Goal: Information Seeking & Learning: Learn about a topic

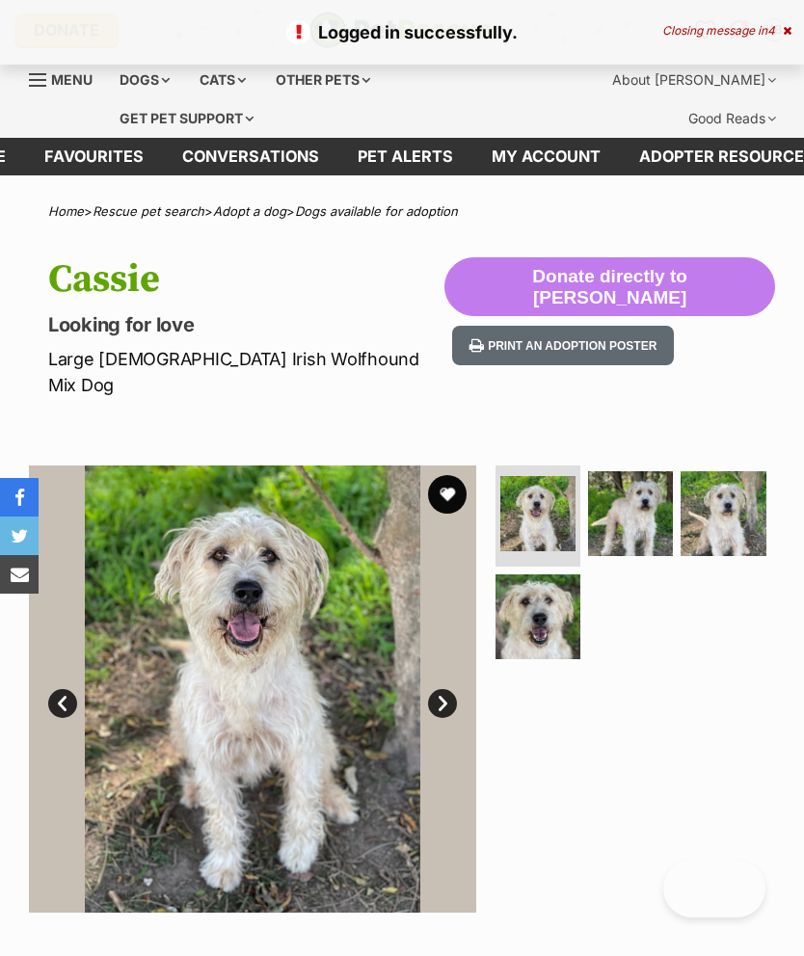
click at [447, 475] on button "favourite" at bounding box center [447, 494] width 39 height 39
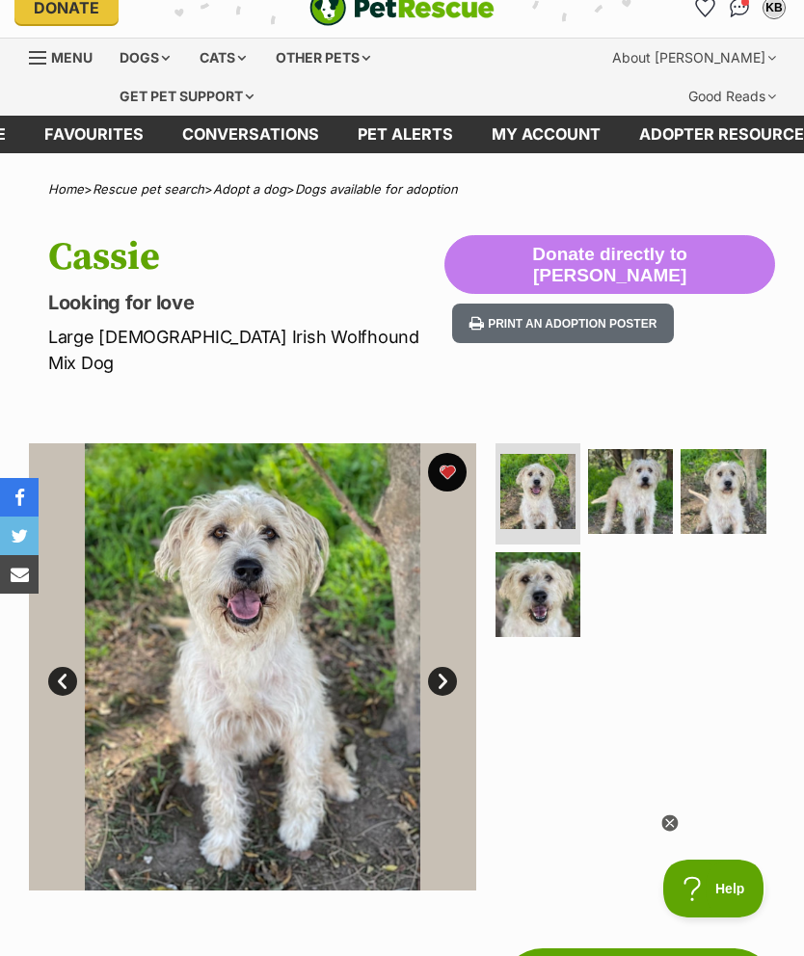
scroll to position [20, 0]
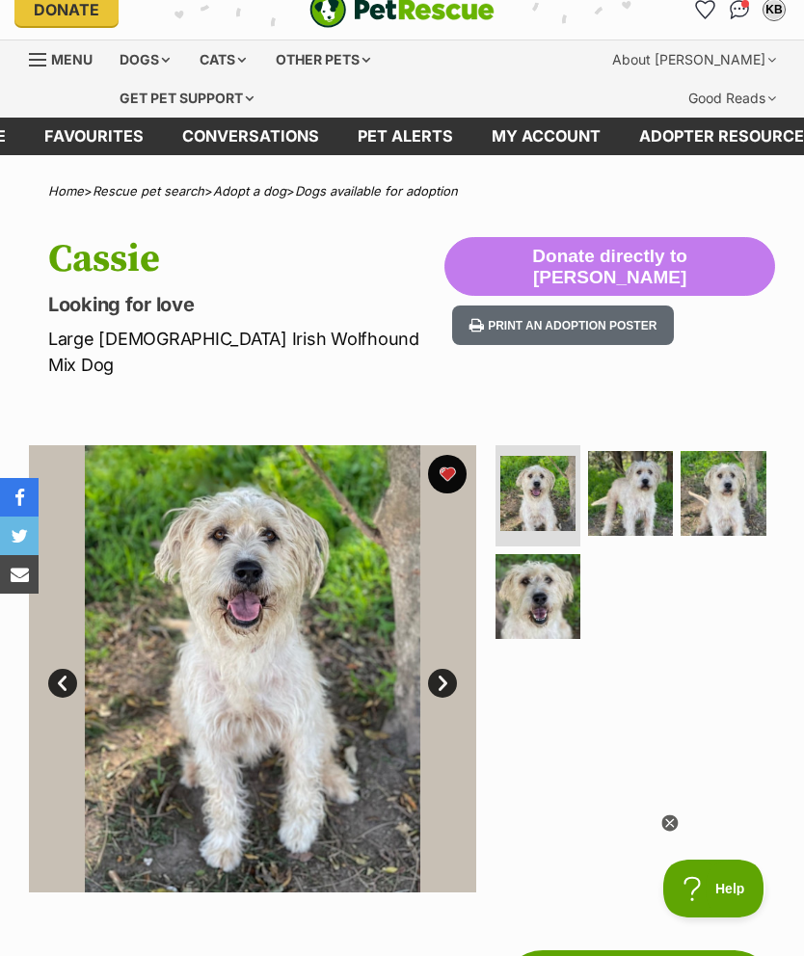
click at [439, 669] on link "Next" at bounding box center [442, 683] width 29 height 29
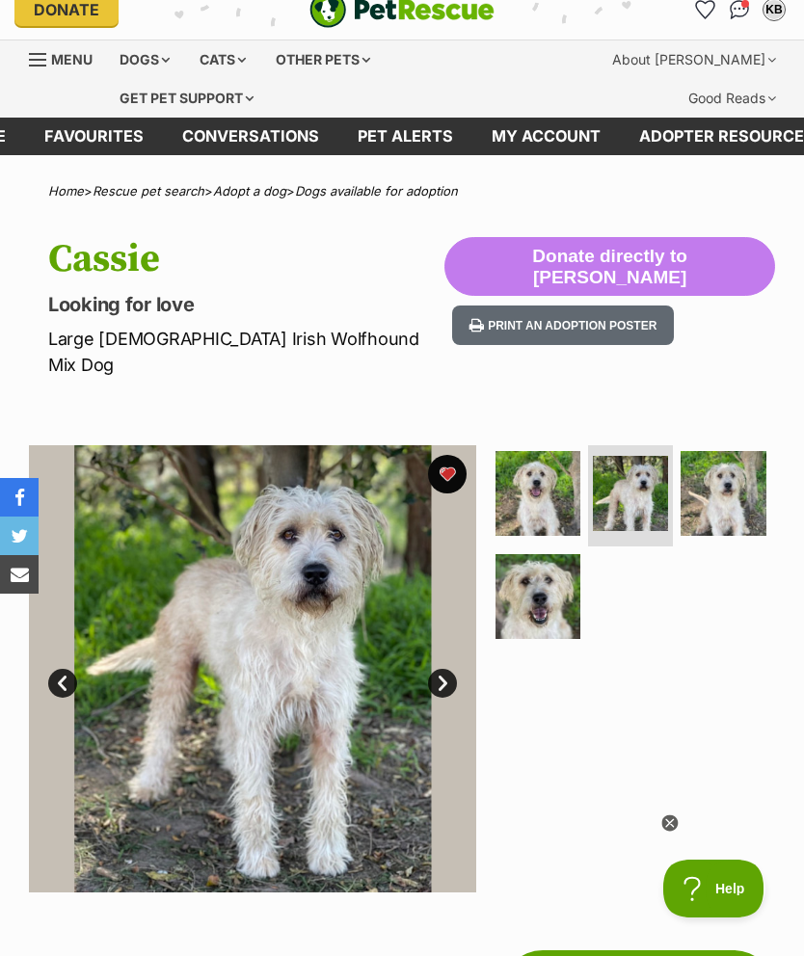
click at [441, 669] on link "Next" at bounding box center [442, 683] width 29 height 29
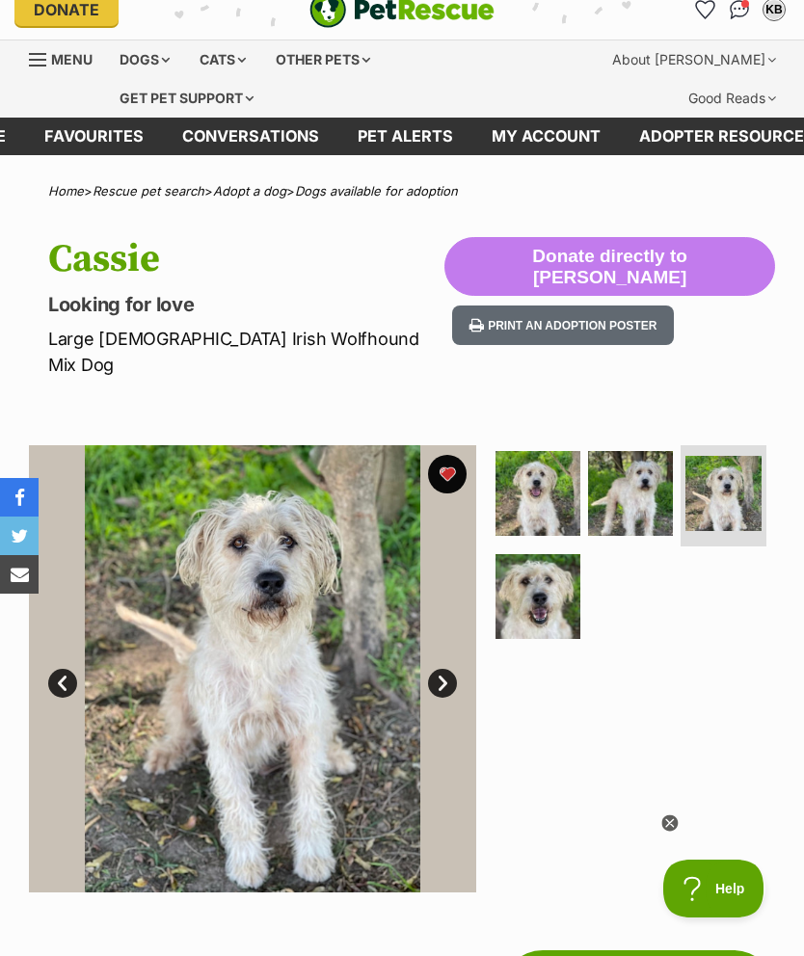
click at [442, 669] on link "Next" at bounding box center [442, 683] width 29 height 29
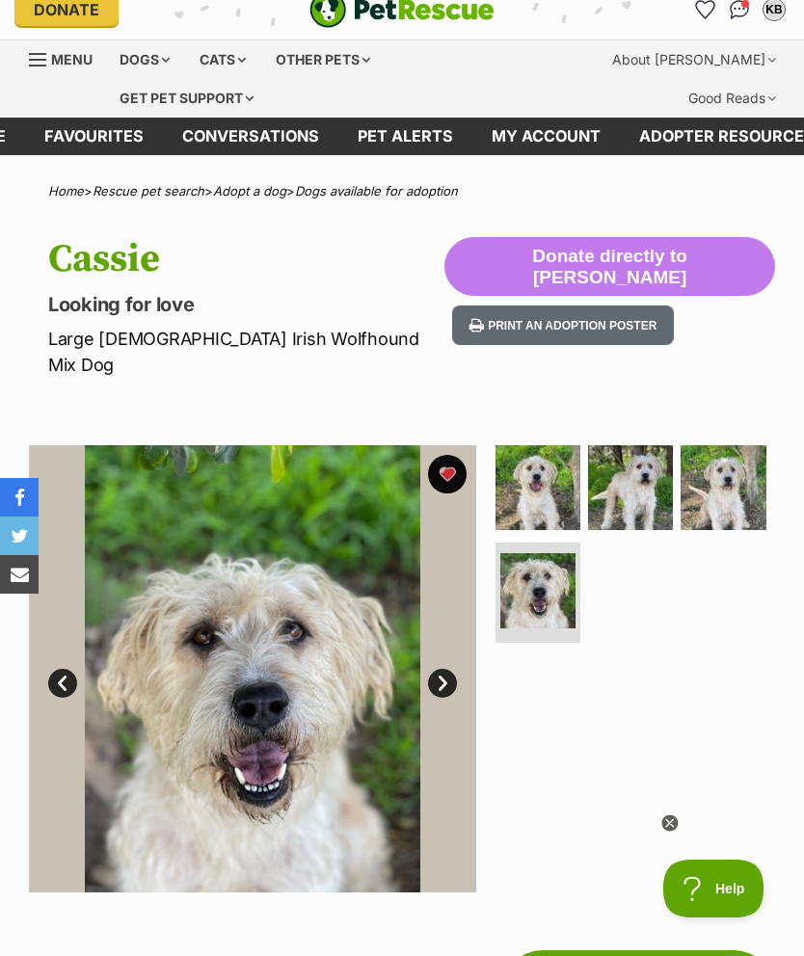
scroll to position [0, 0]
click at [441, 669] on link "Next" at bounding box center [442, 683] width 29 height 29
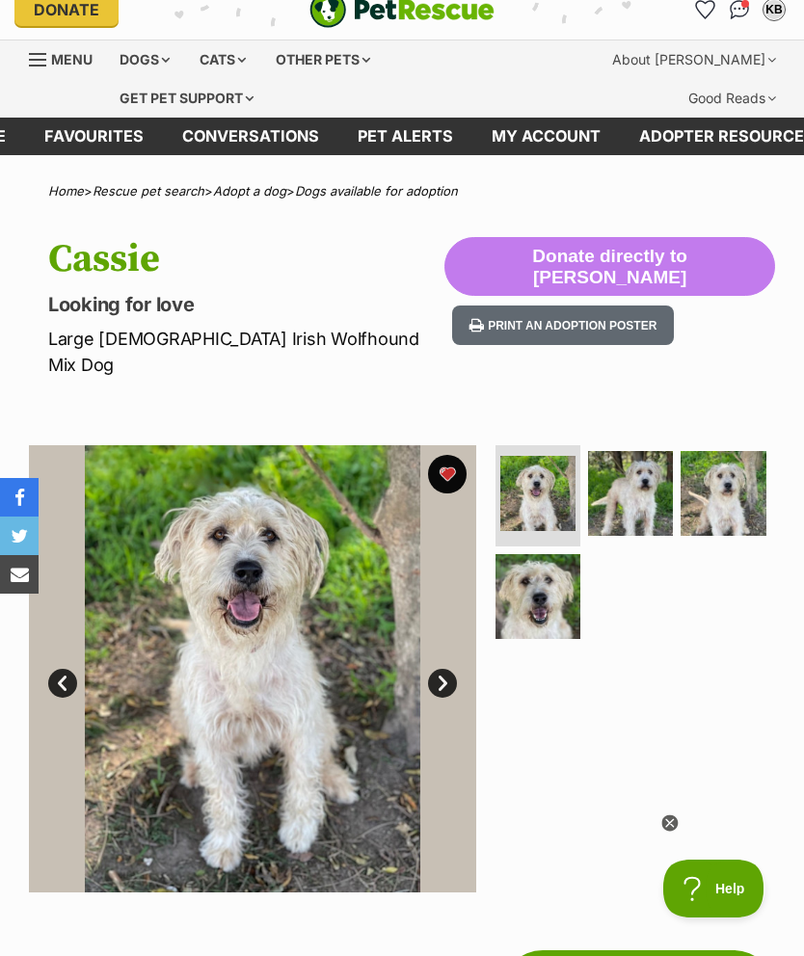
click at [390, 188] on link "Dogs available for adoption" at bounding box center [376, 190] width 163 height 15
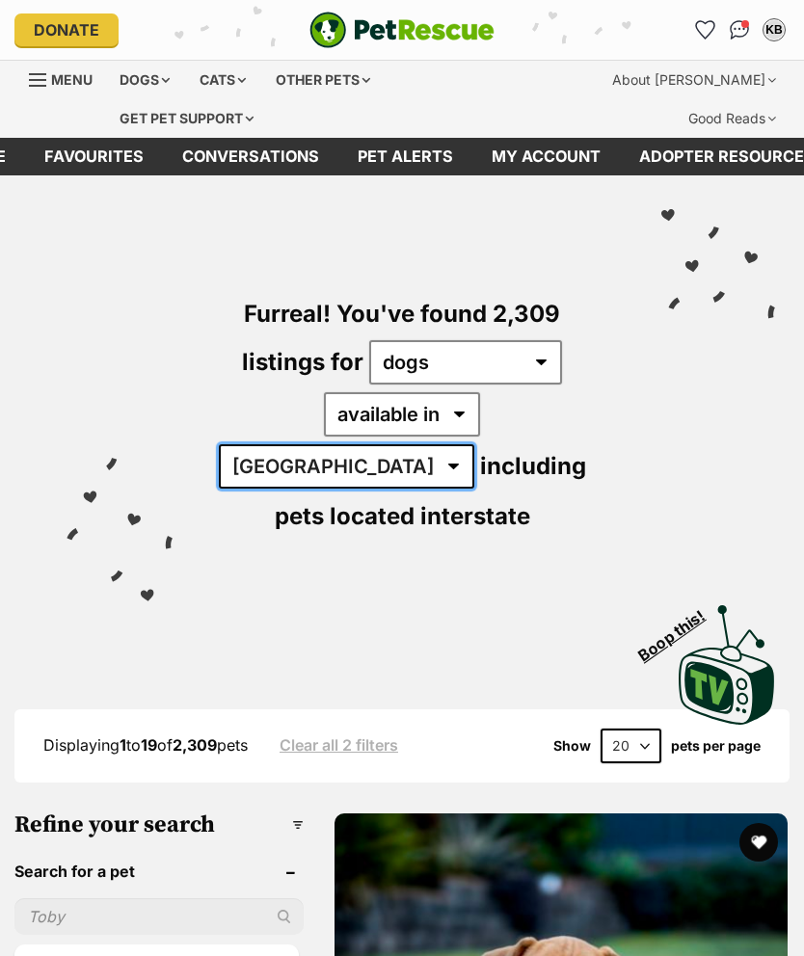
click at [474, 444] on select "[GEOGRAPHIC_DATA] [GEOGRAPHIC_DATA] [GEOGRAPHIC_DATA] [GEOGRAPHIC_DATA] [GEOGRA…" at bounding box center [346, 466] width 255 height 44
select select "[GEOGRAPHIC_DATA]"
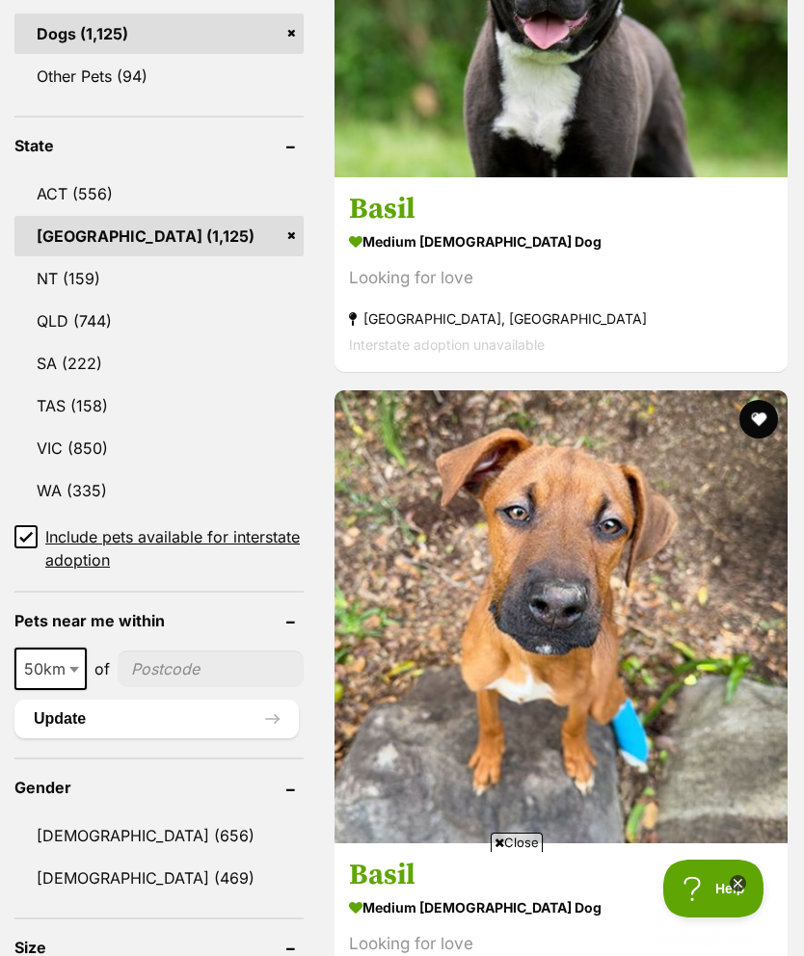
click at [77, 667] on b at bounding box center [74, 670] width 10 height 6
click at [86, 648] on span "50km" at bounding box center [50, 669] width 72 height 42
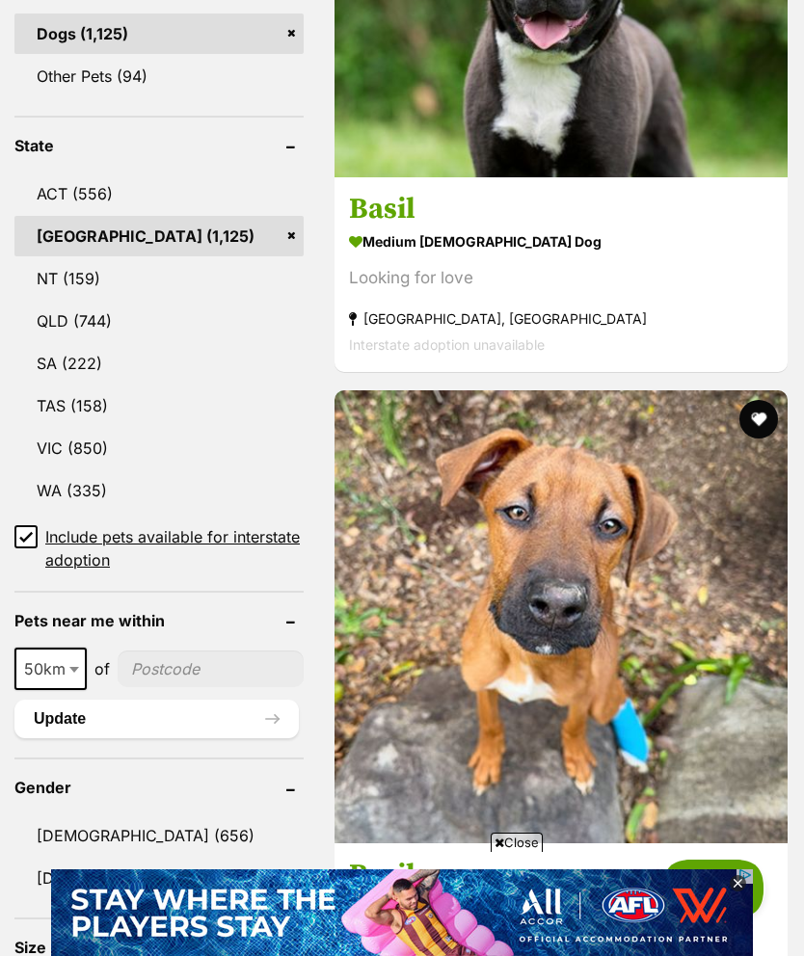
click at [82, 648] on span at bounding box center [76, 669] width 19 height 42
select select "100"
click at [147, 651] on input"] "postcode" at bounding box center [213, 669] width 179 height 37
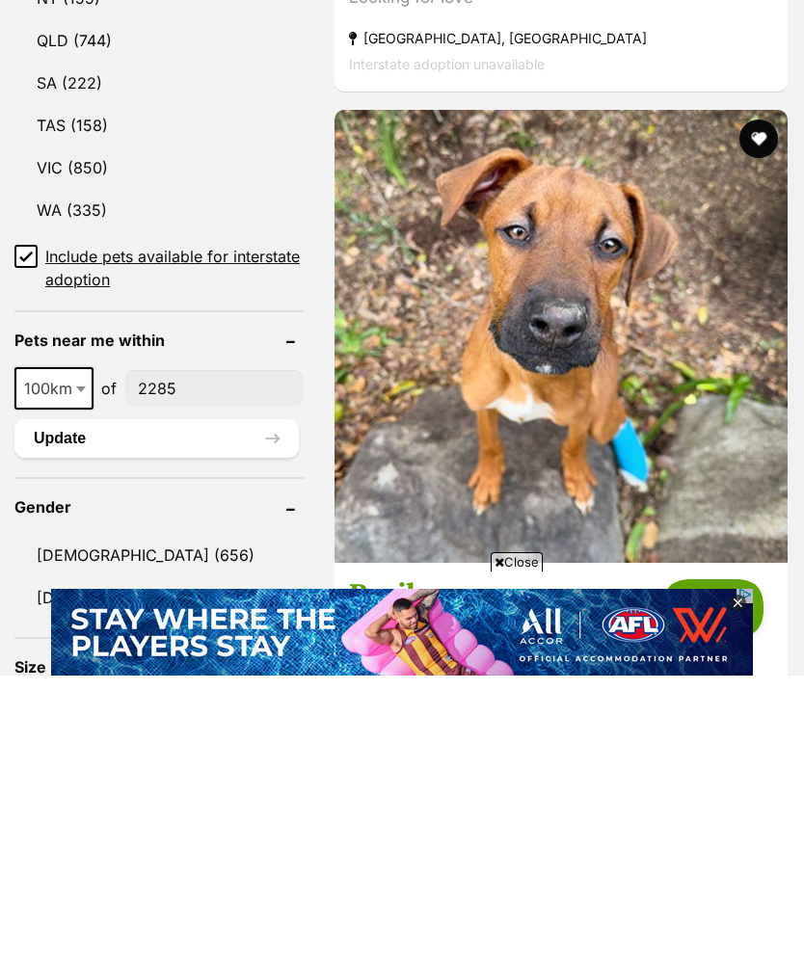
type input"] "2285"
click at [133, 700] on button "Update" at bounding box center [156, 719] width 284 height 39
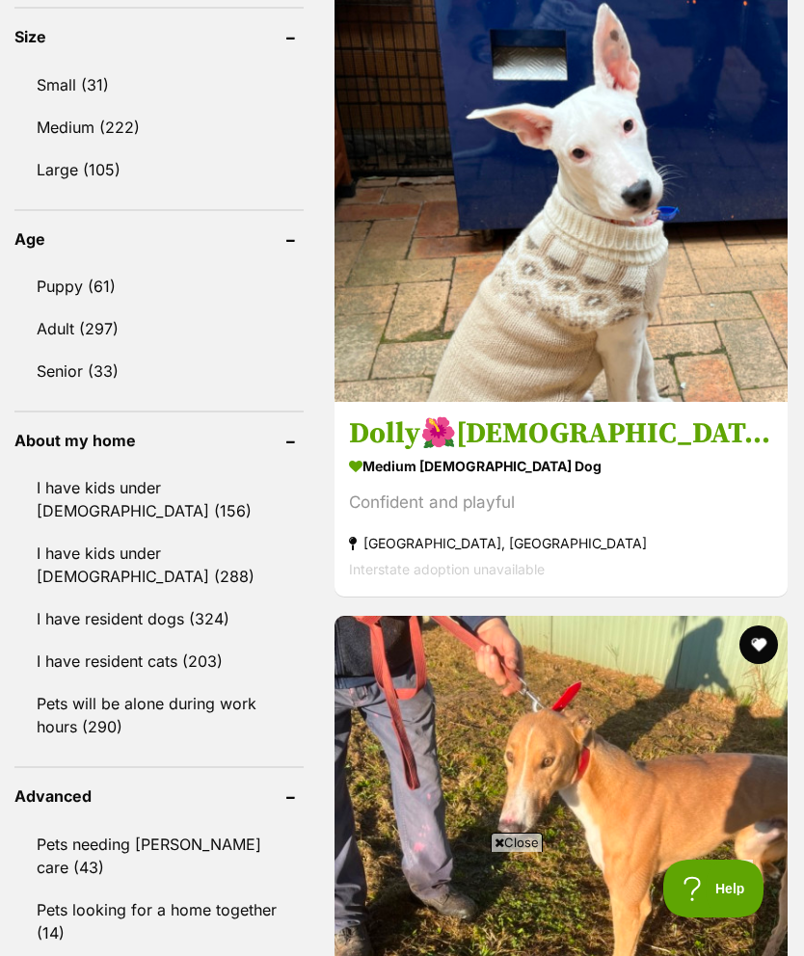
click at [126, 716] on link "Pets will be alone during work hours (290)" at bounding box center [158, 716] width 289 height 64
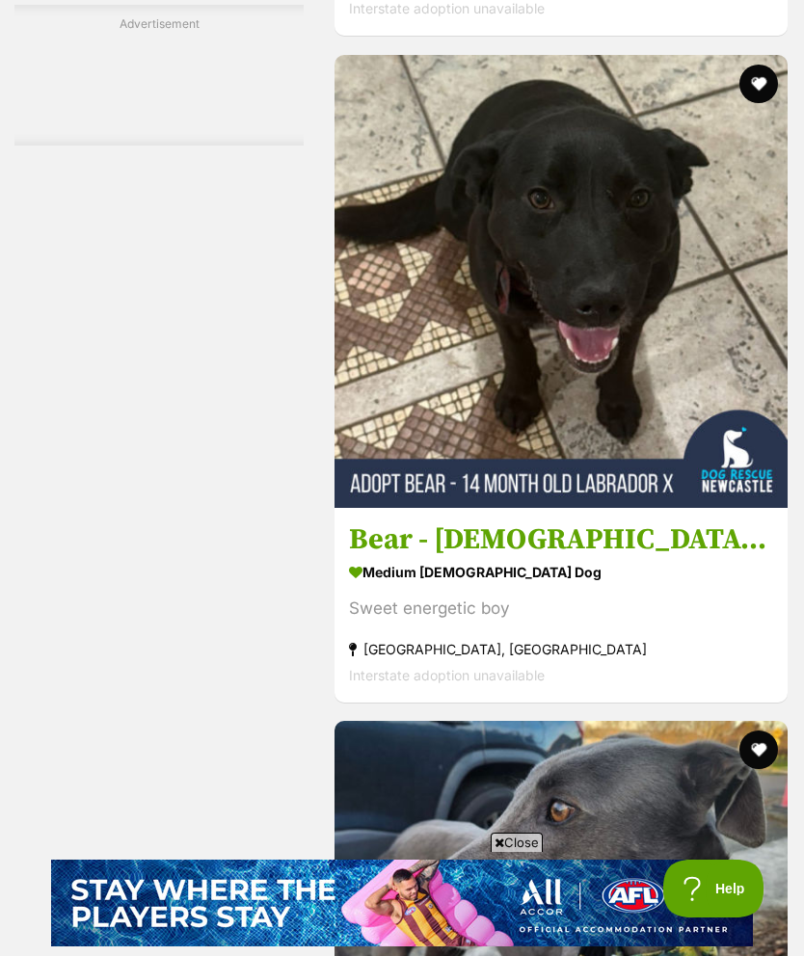
scroll to position [4982, 0]
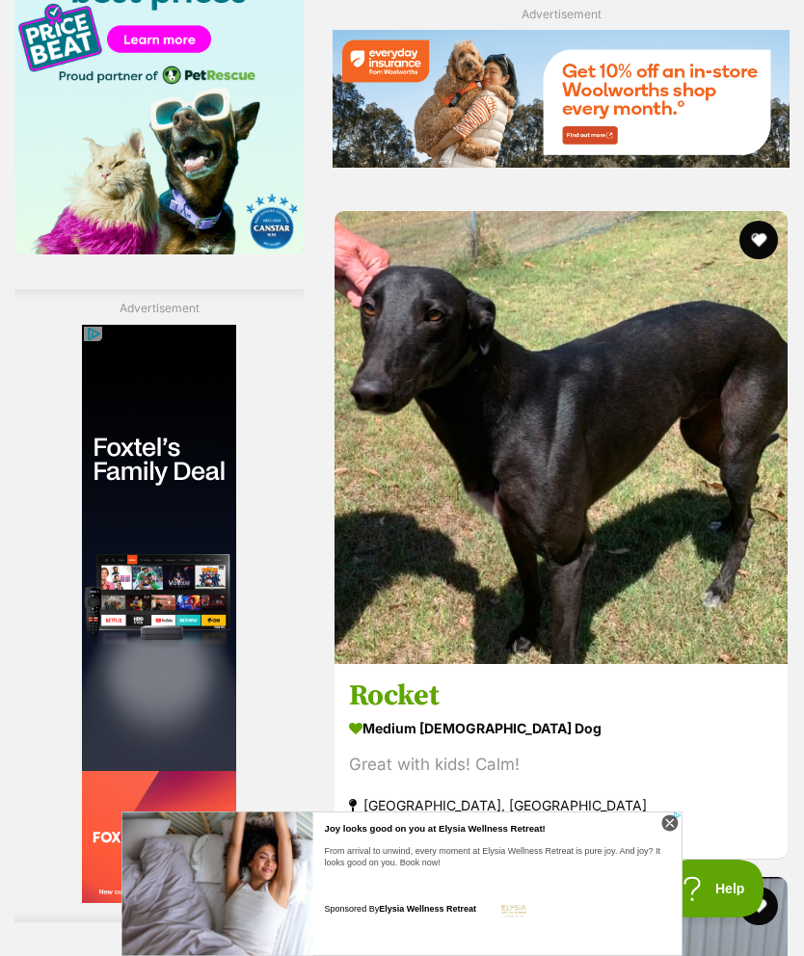
scroll to position [2829, 0]
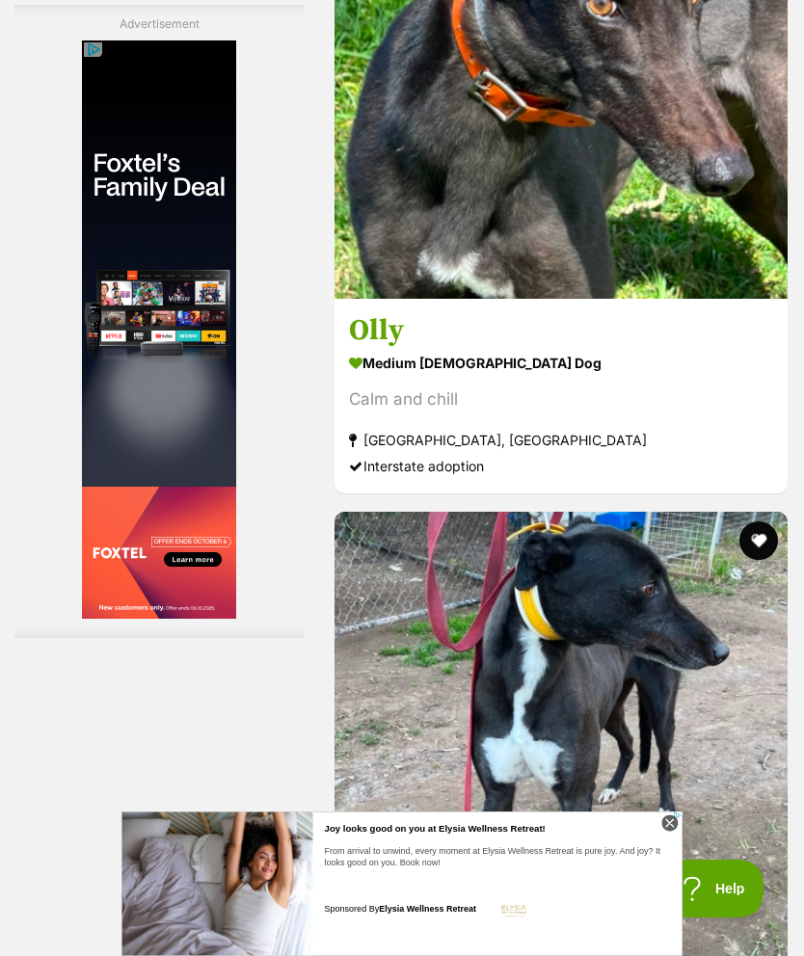
scroll to position [5205, 0]
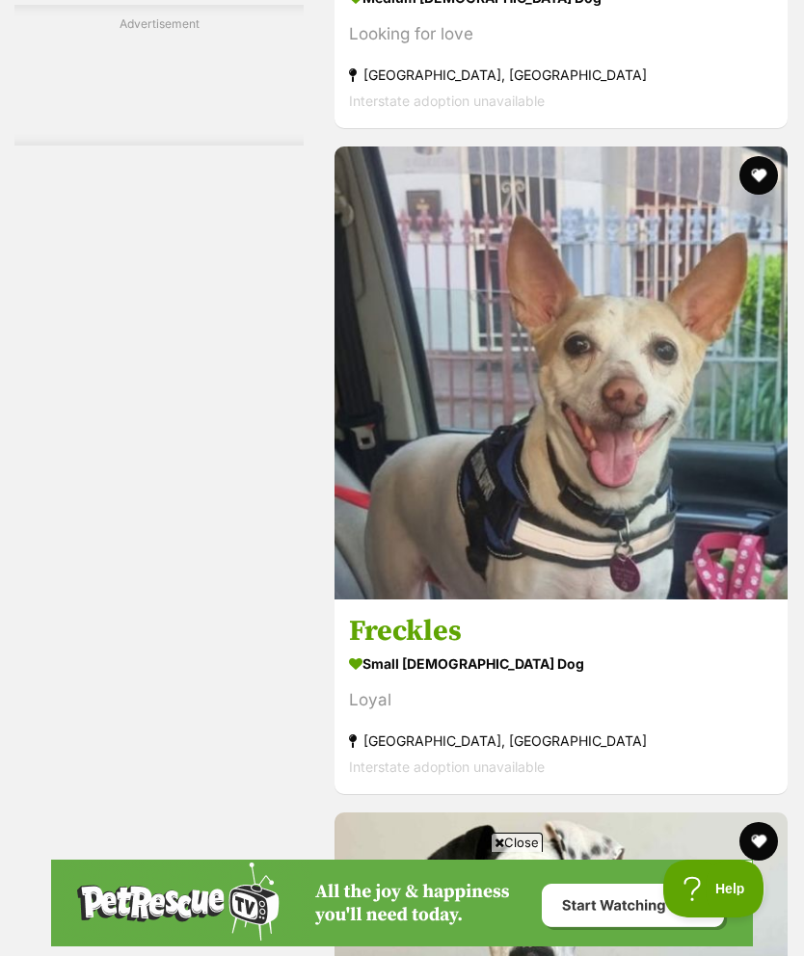
scroll to position [5104, 0]
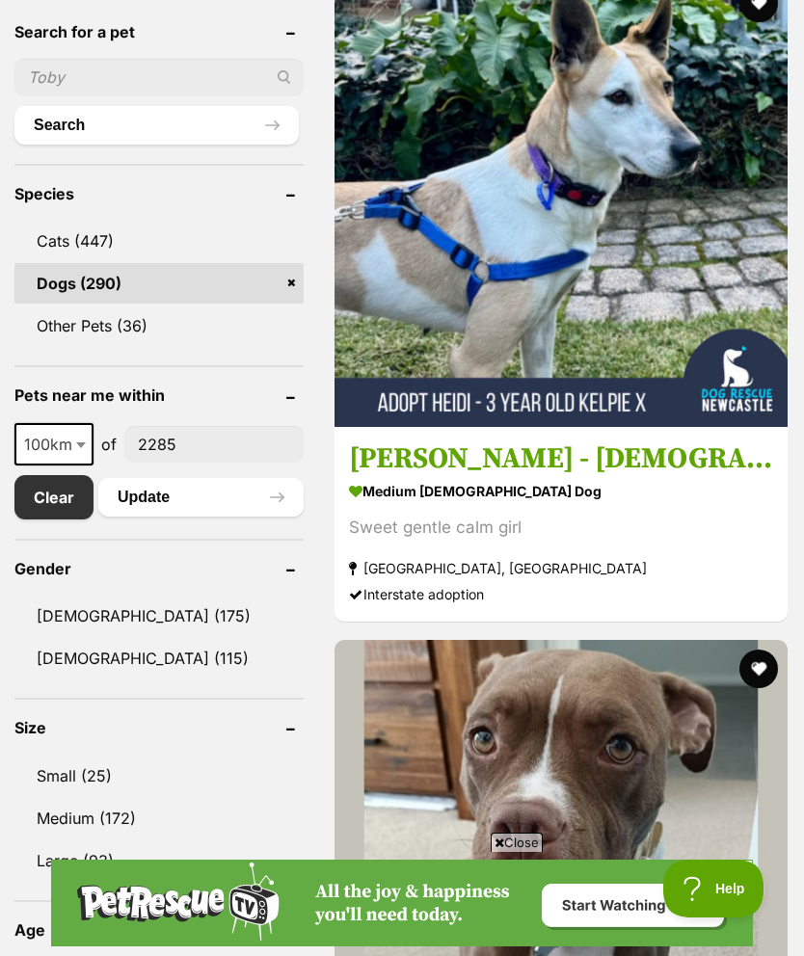
scroll to position [835, 0]
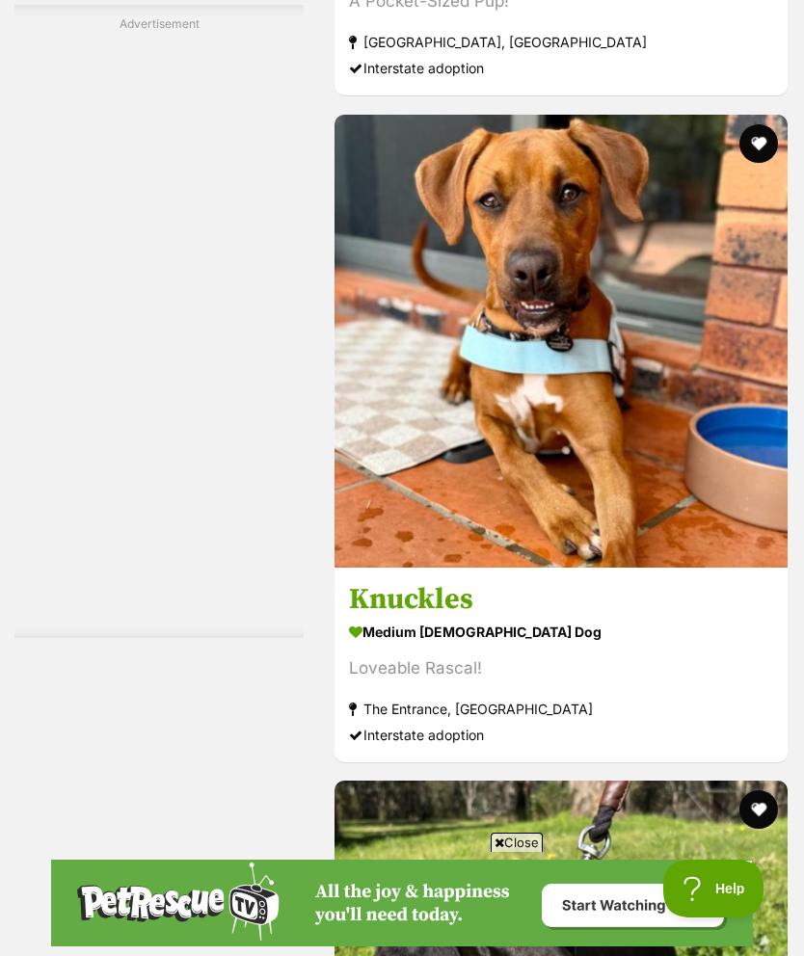
scroll to position [4936, 0]
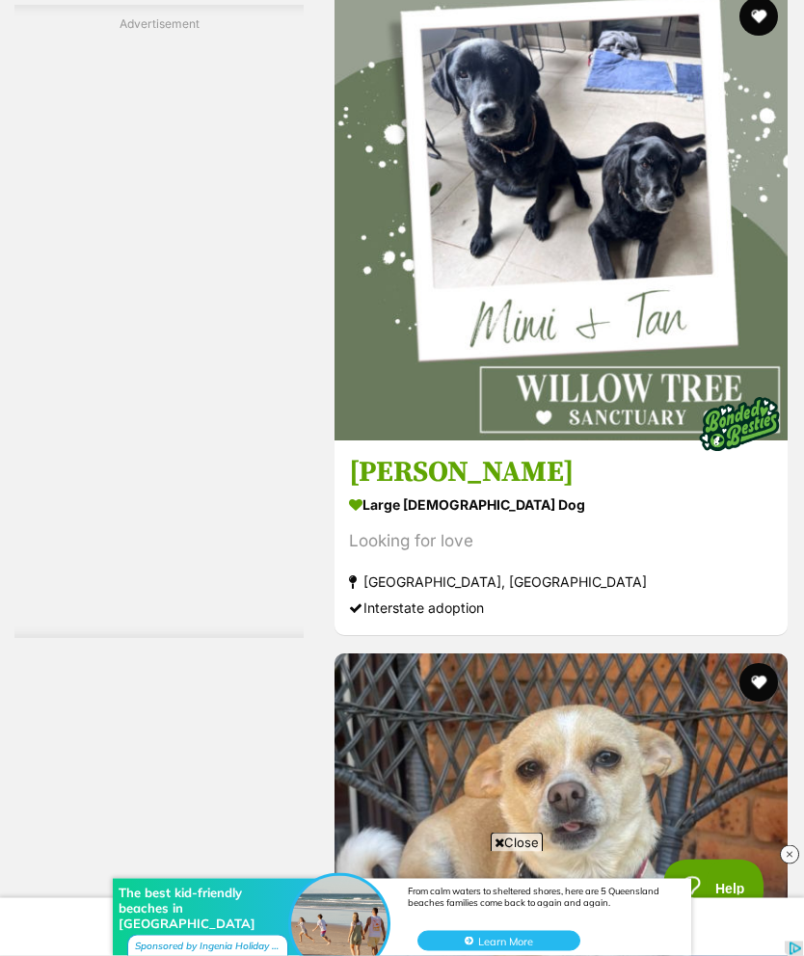
scroll to position [3706, 0]
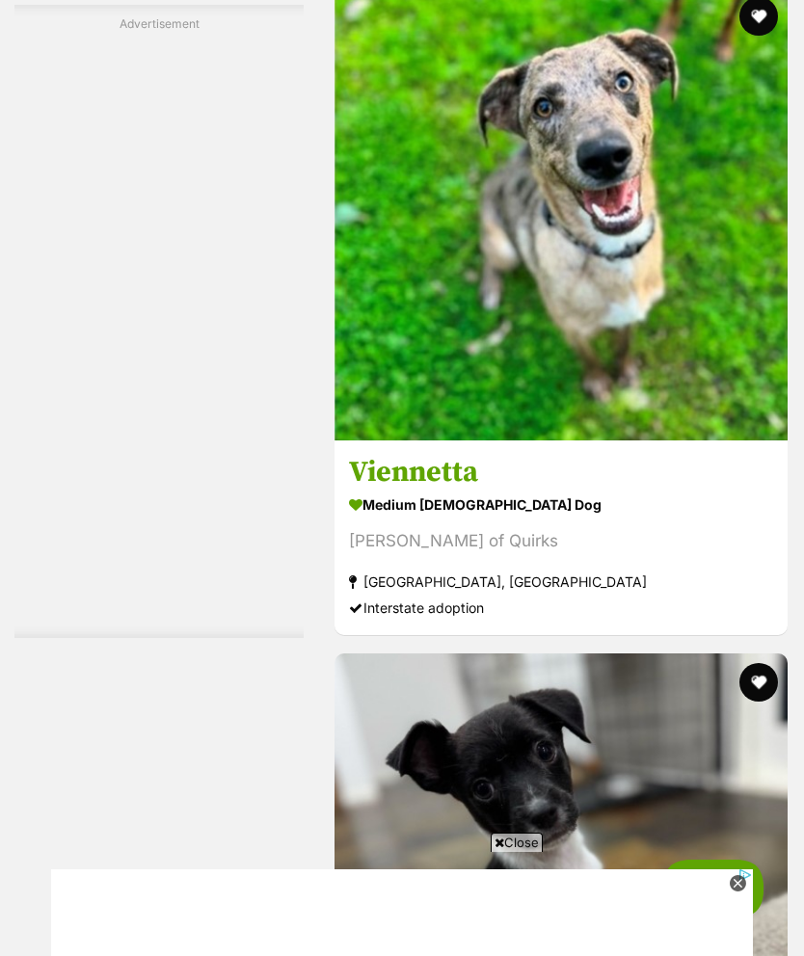
scroll to position [5053, 0]
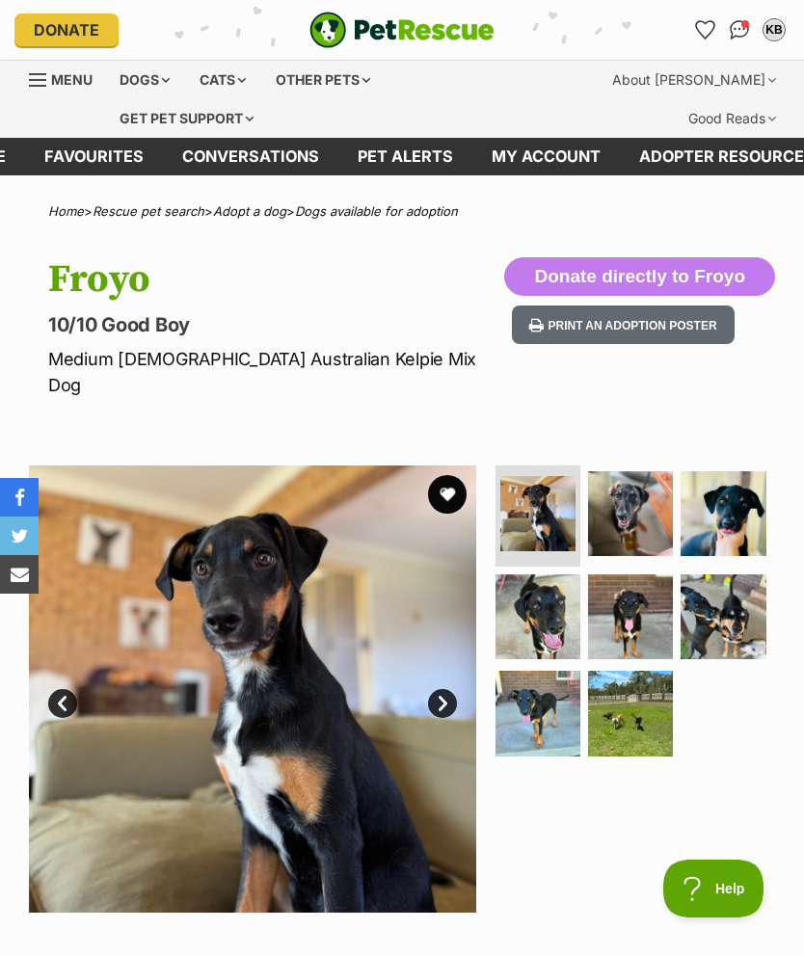
click at [451, 689] on link "Next" at bounding box center [442, 703] width 29 height 29
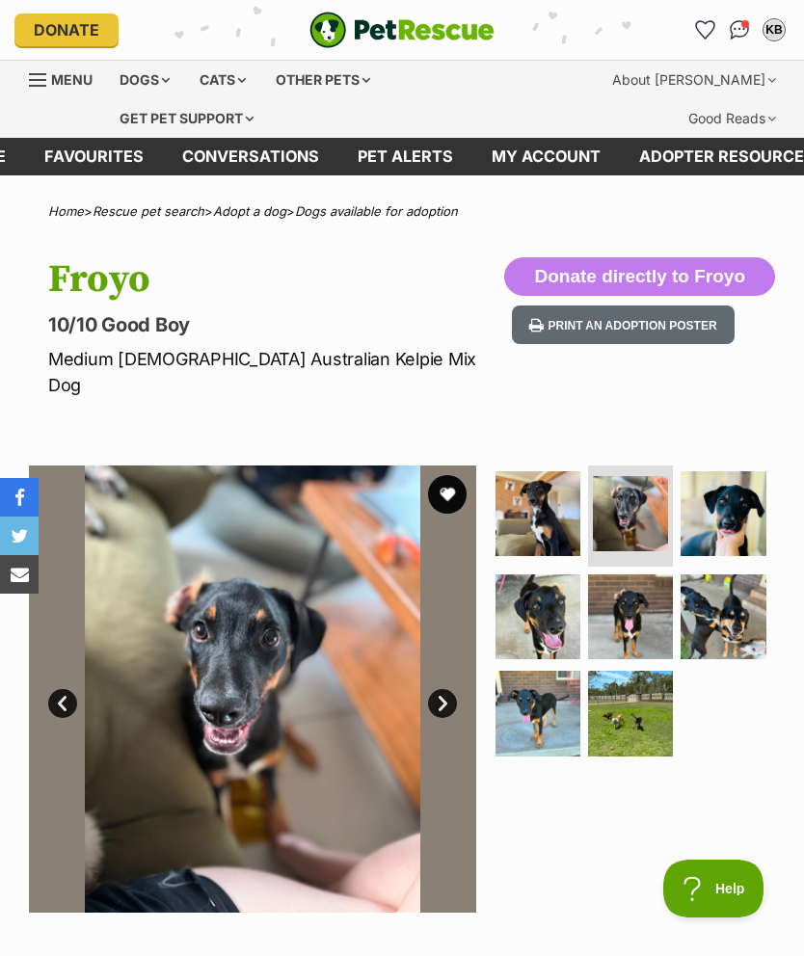
click at [443, 689] on link "Next" at bounding box center [442, 703] width 29 height 29
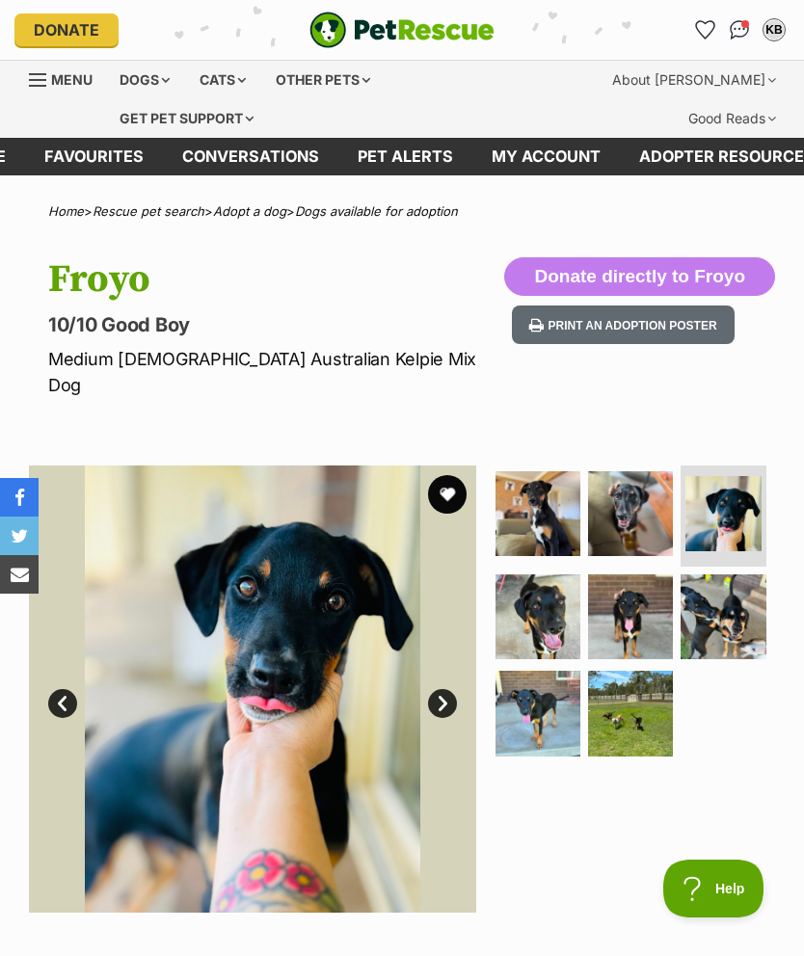
click at [440, 689] on link "Next" at bounding box center [442, 703] width 29 height 29
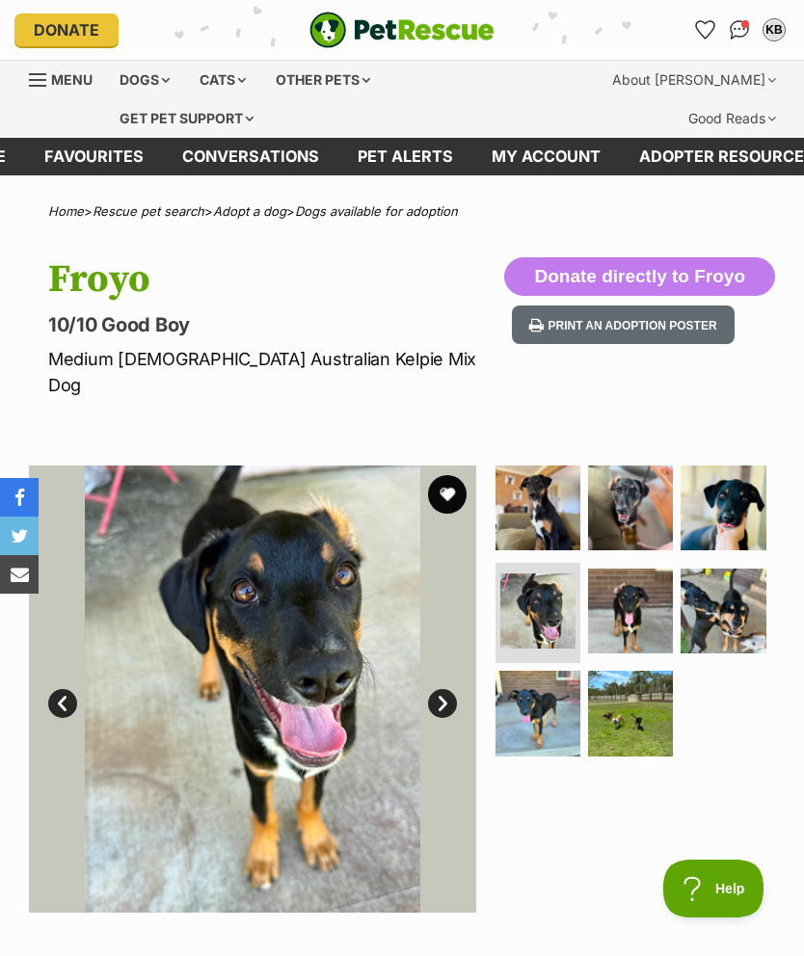
click at [442, 689] on link "Next" at bounding box center [442, 703] width 29 height 29
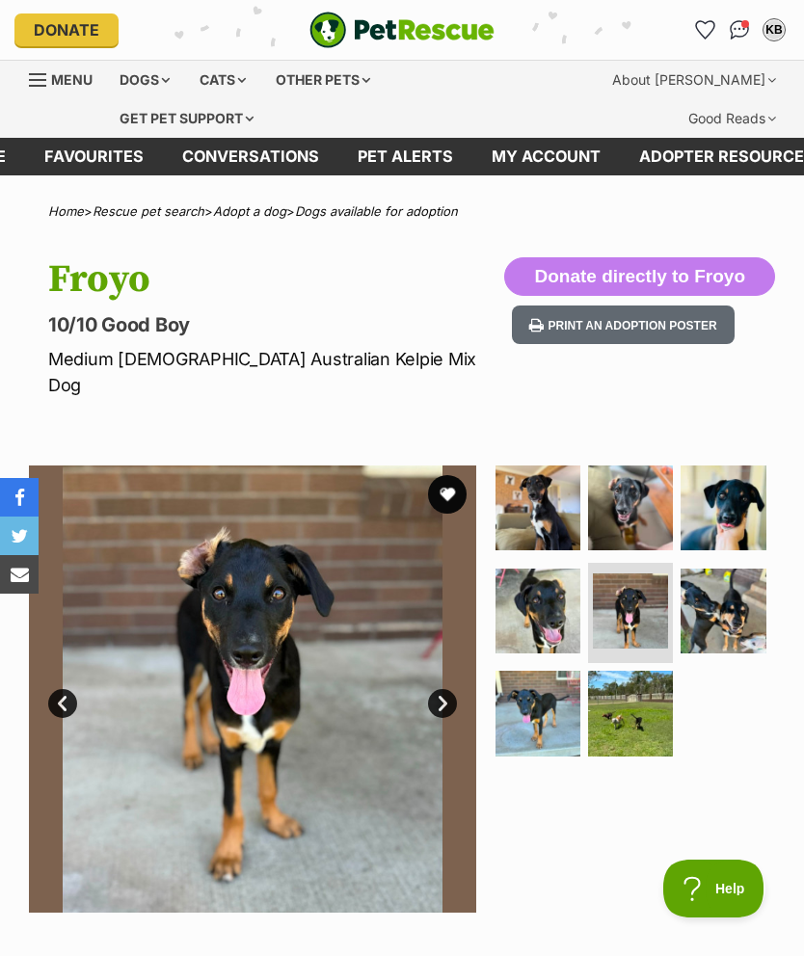
click at [447, 689] on link "Next" at bounding box center [442, 703] width 29 height 29
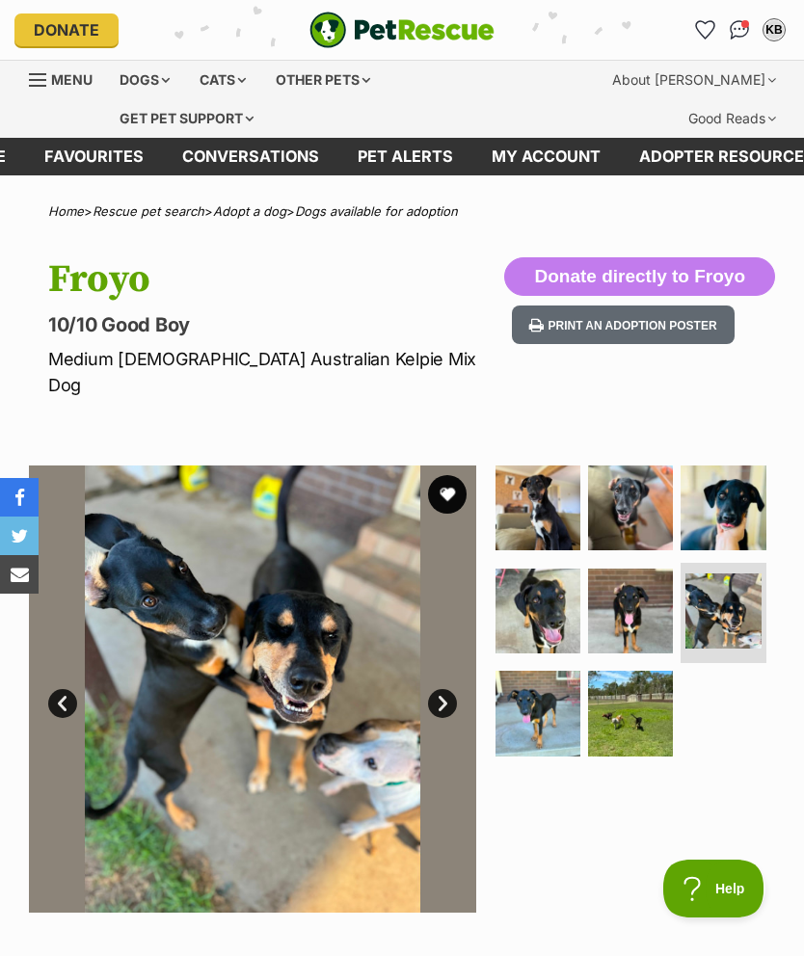
click at [450, 689] on link "Next" at bounding box center [442, 703] width 29 height 29
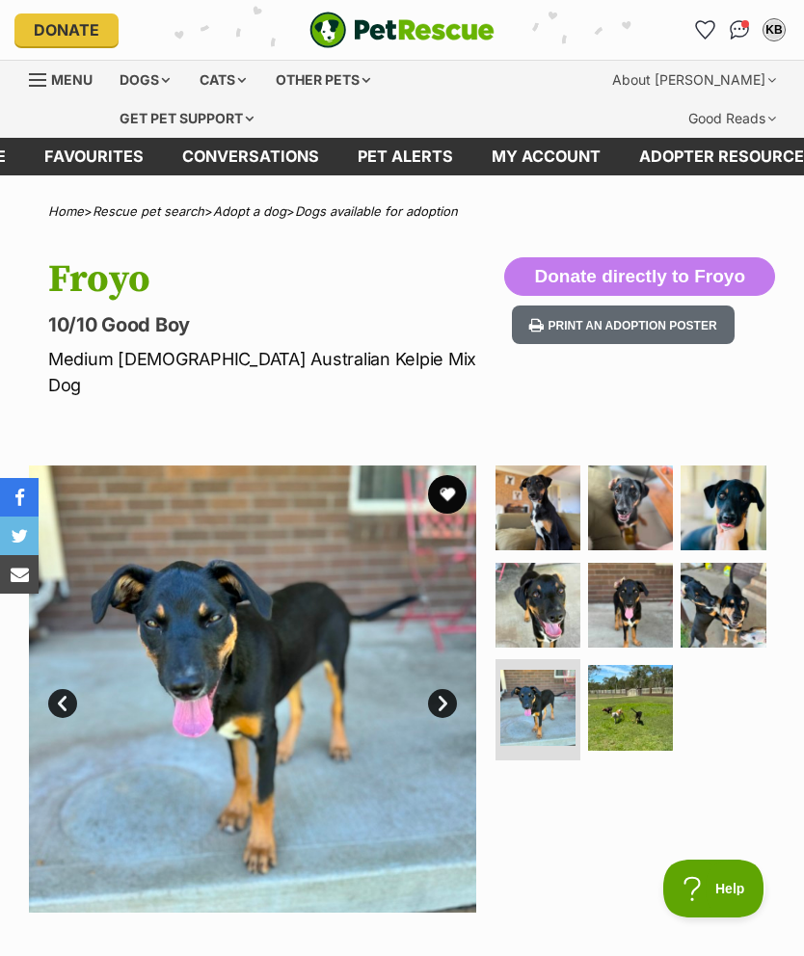
click at [445, 689] on link "Next" at bounding box center [442, 703] width 29 height 29
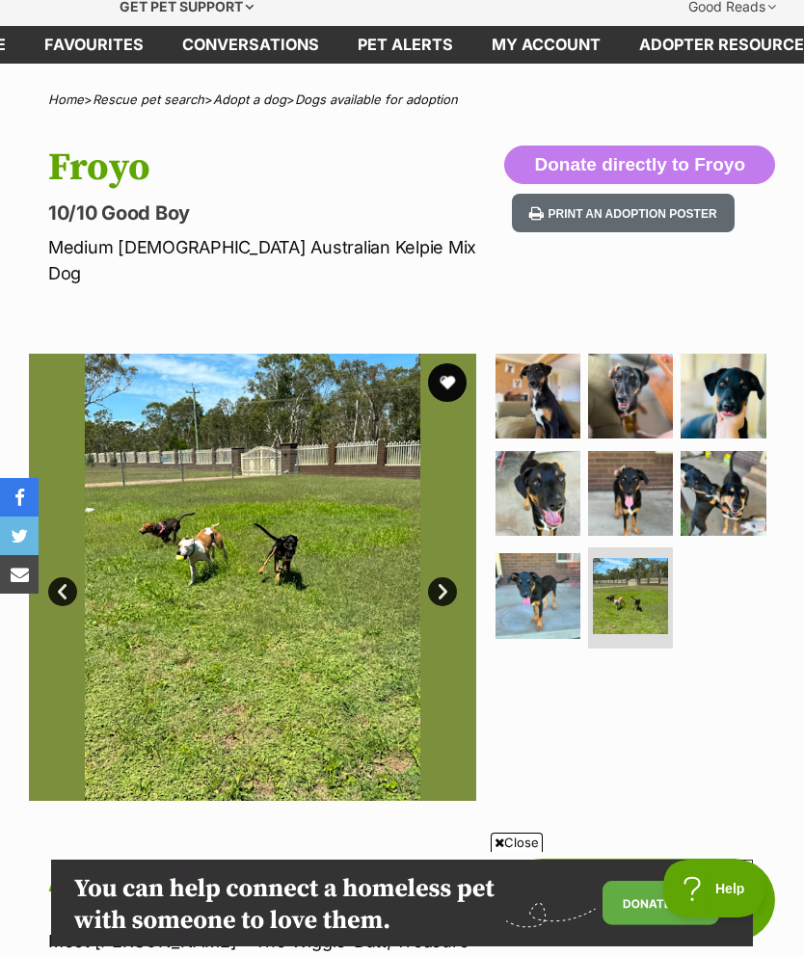
scroll to position [69, 0]
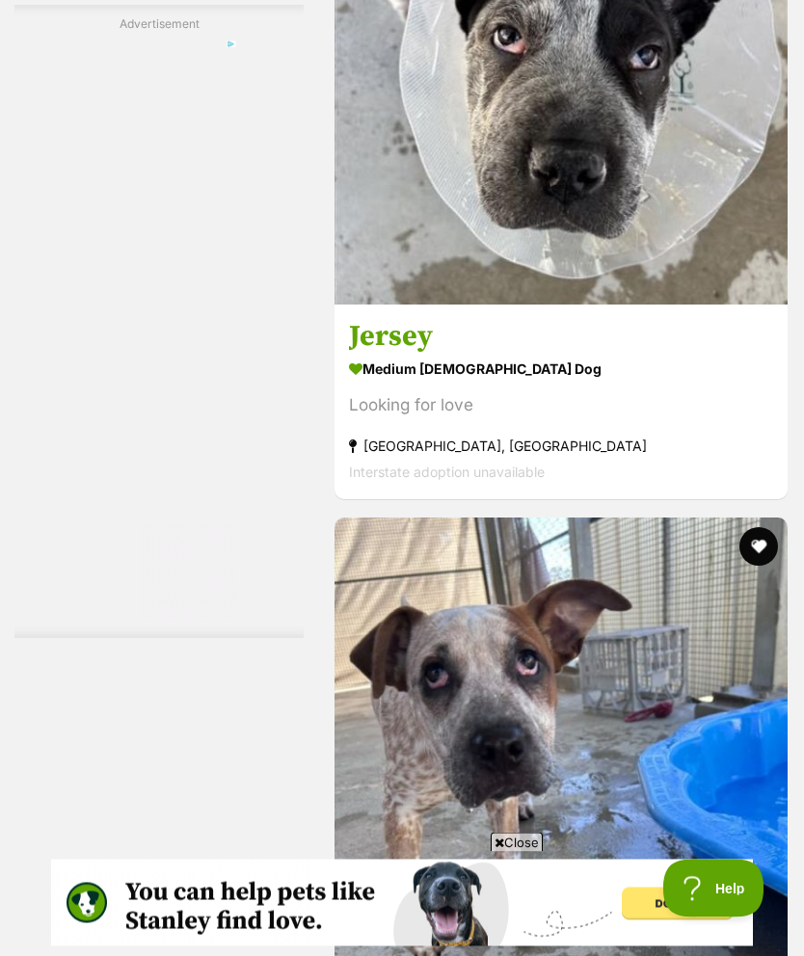
scroll to position [5400, 0]
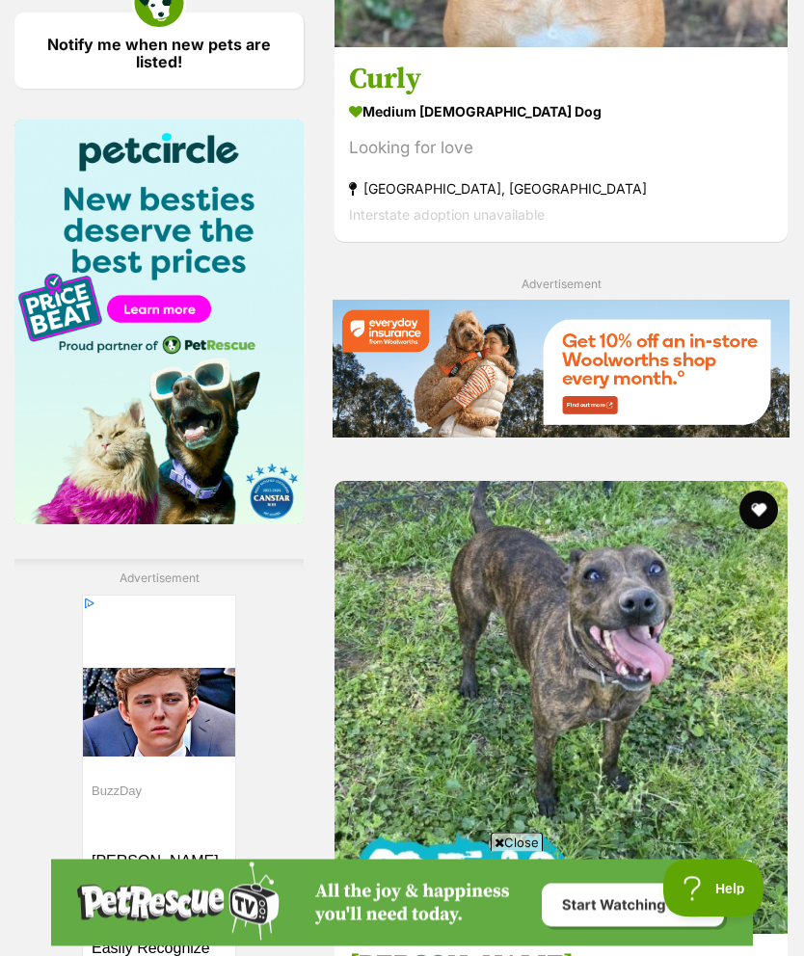
scroll to position [2548, 0]
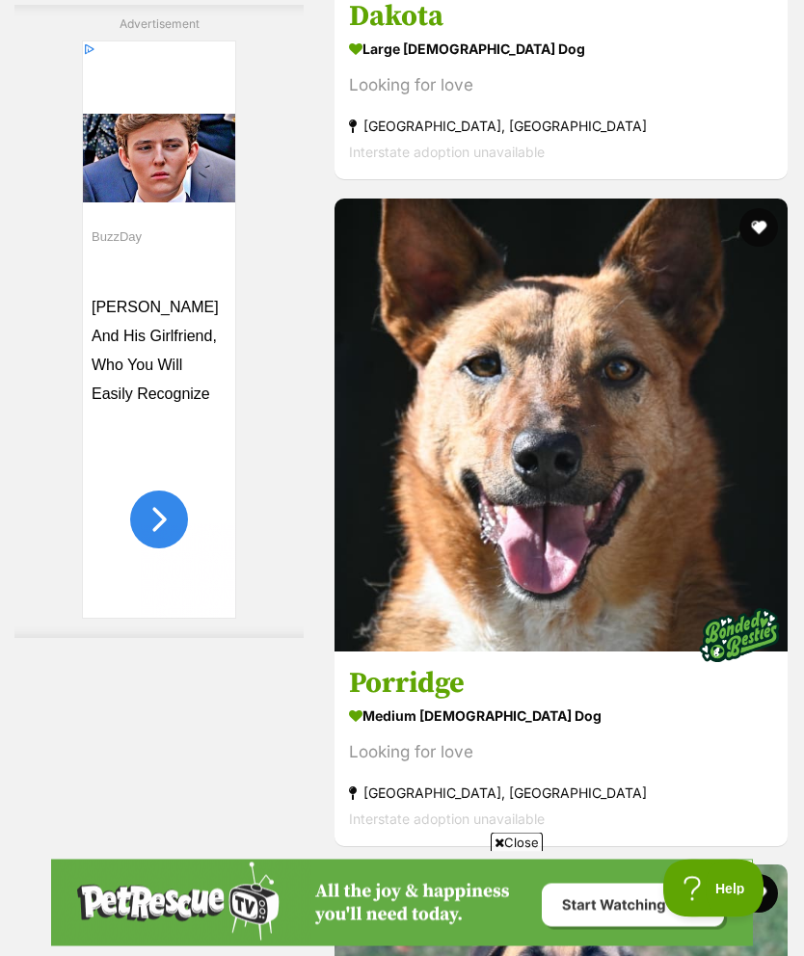
scroll to position [4863, 0]
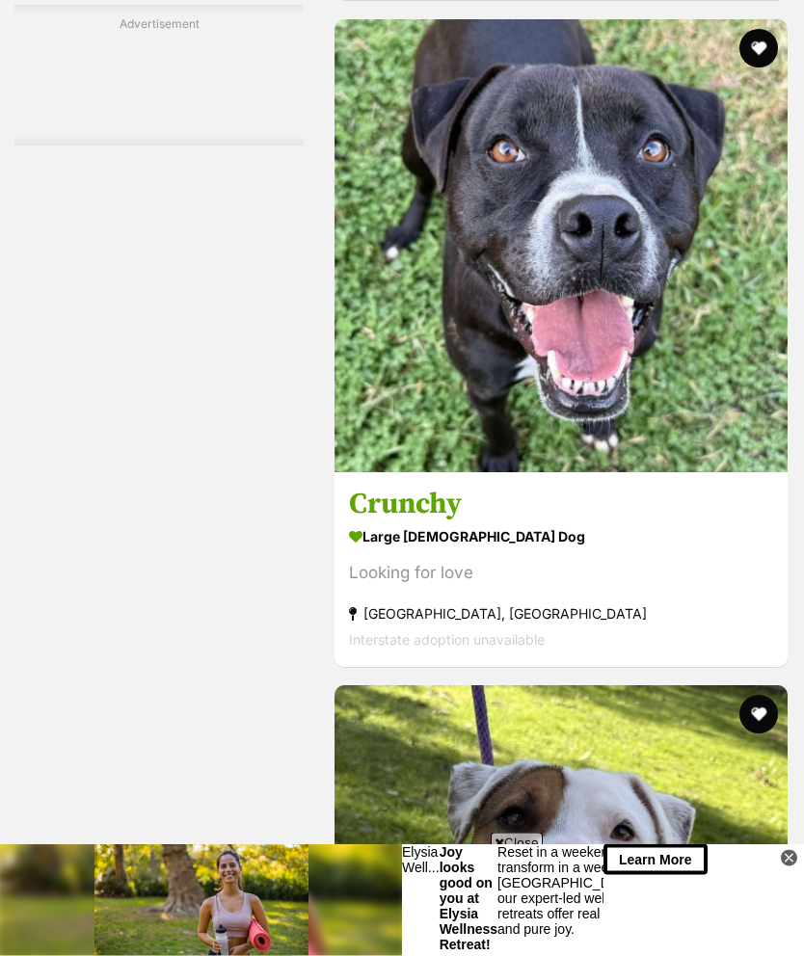
scroll to position [5007, 0]
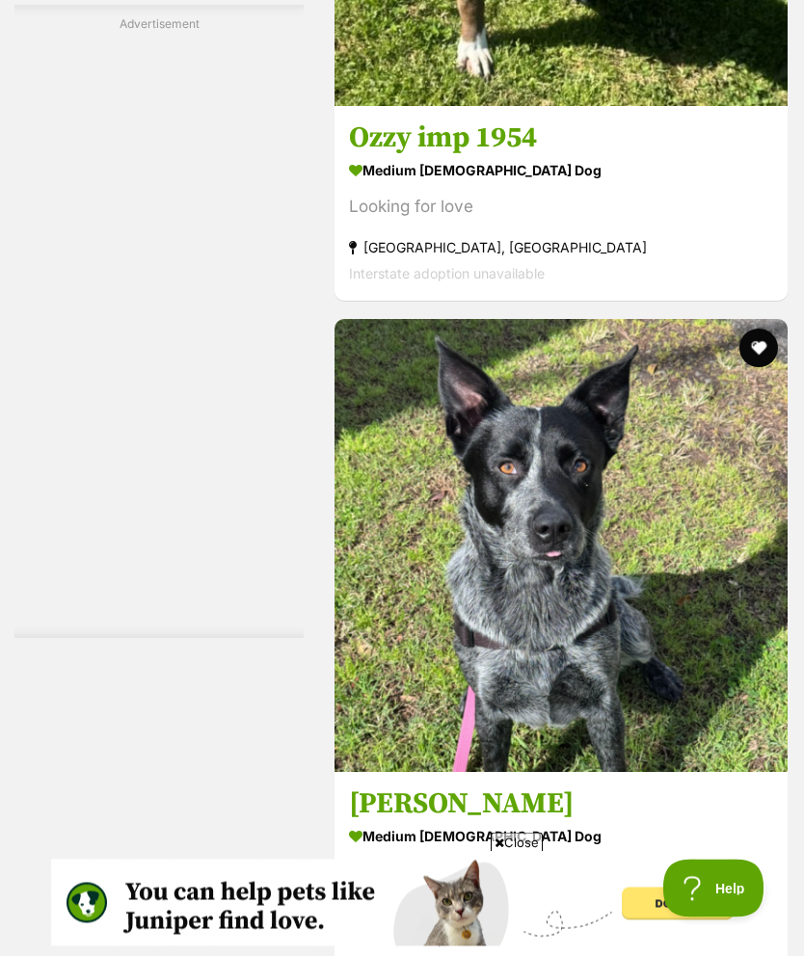
scroll to position [4932, 0]
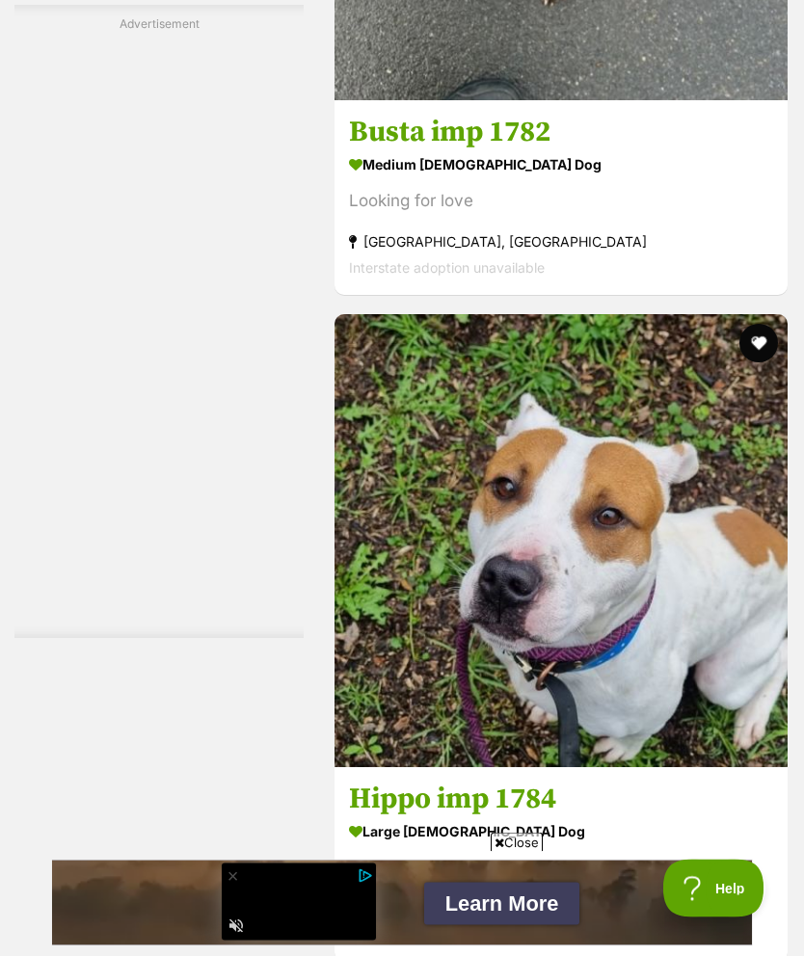
scroll to position [4712, 0]
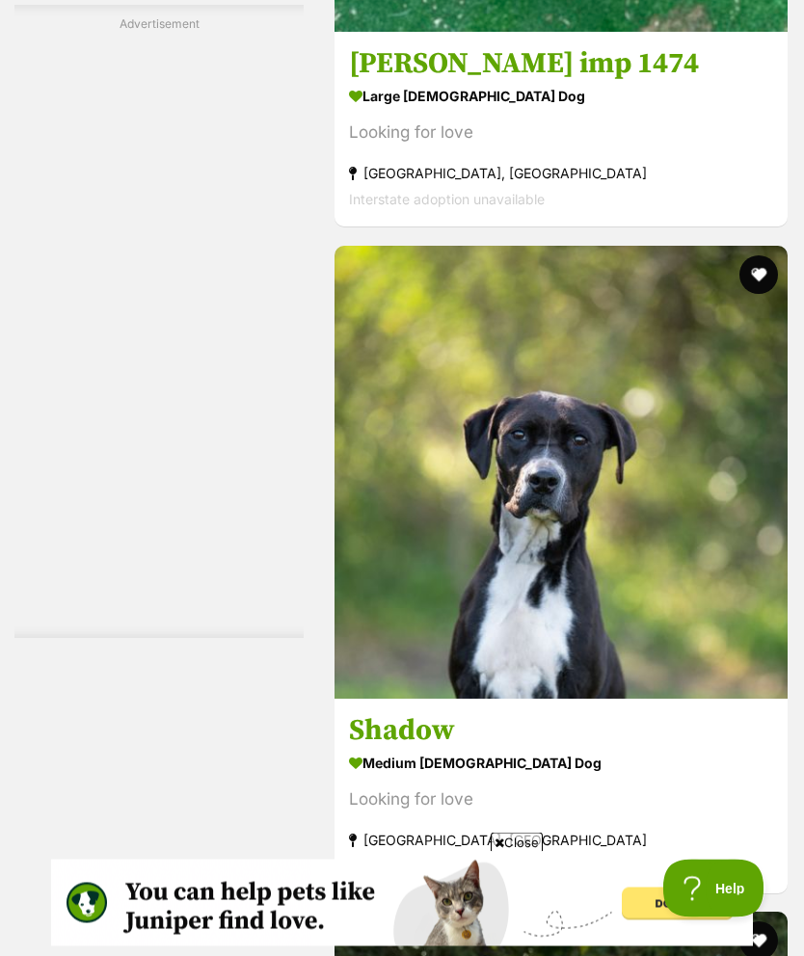
scroll to position [4781, 0]
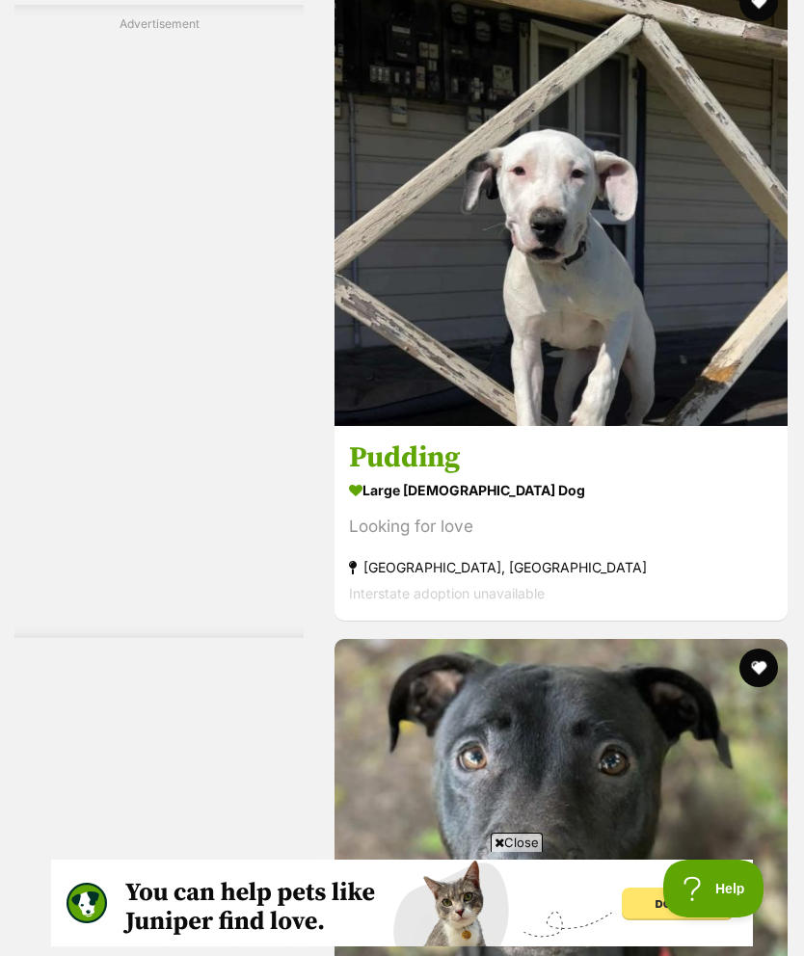
scroll to position [5327, 0]
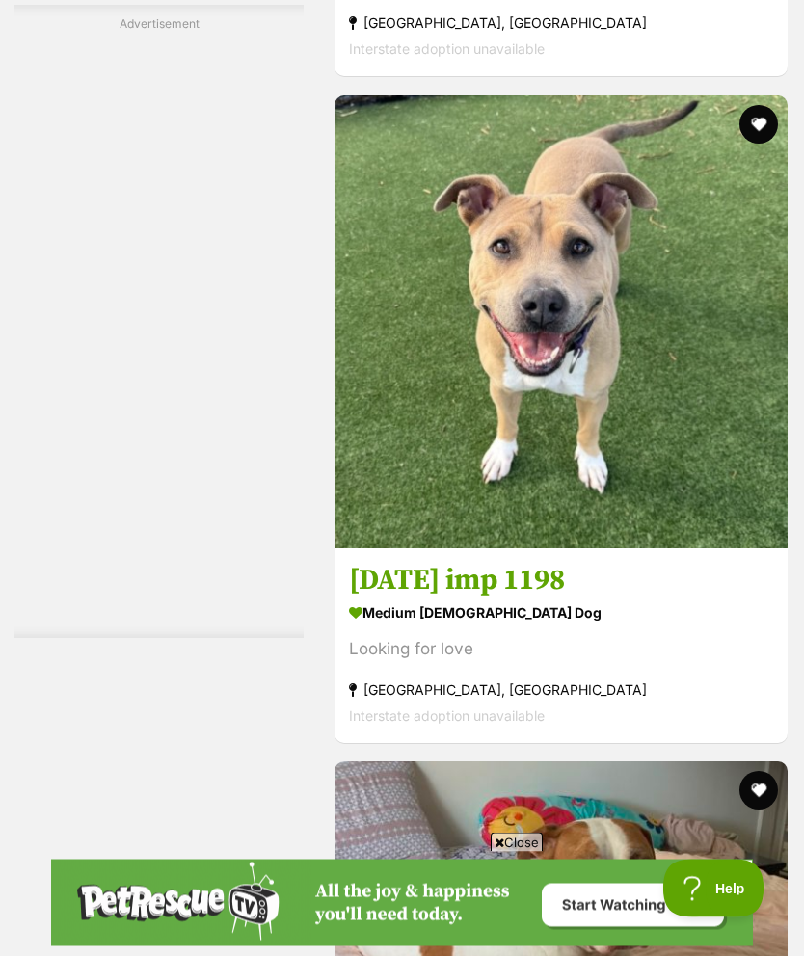
scroll to position [4931, 0]
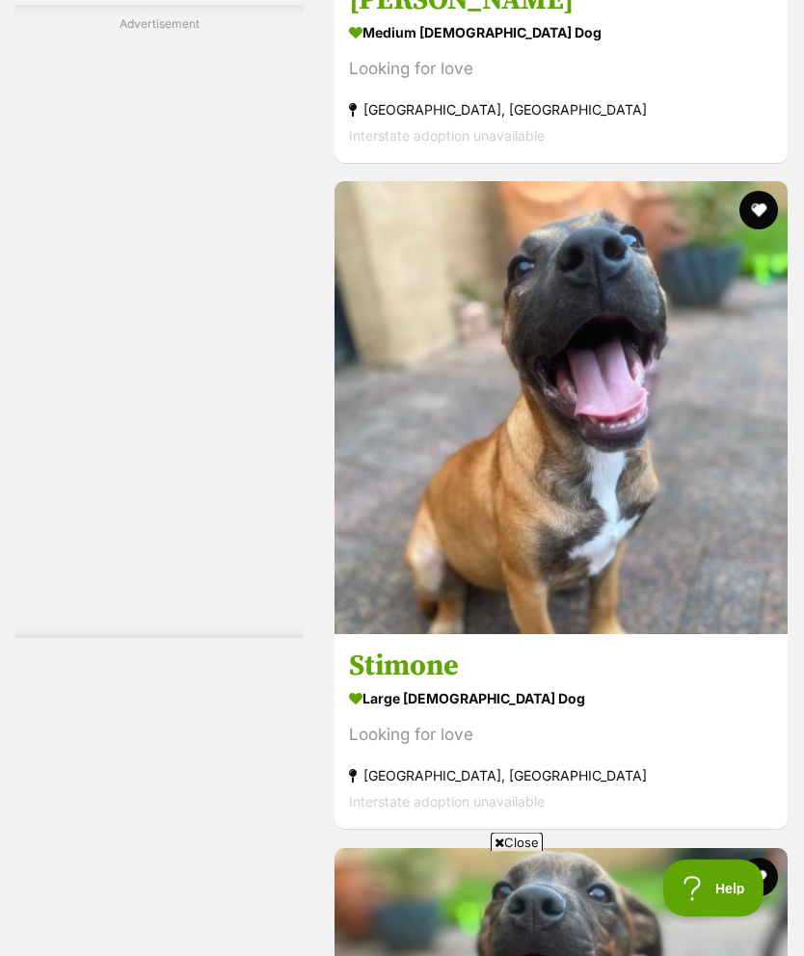
scroll to position [4178, 0]
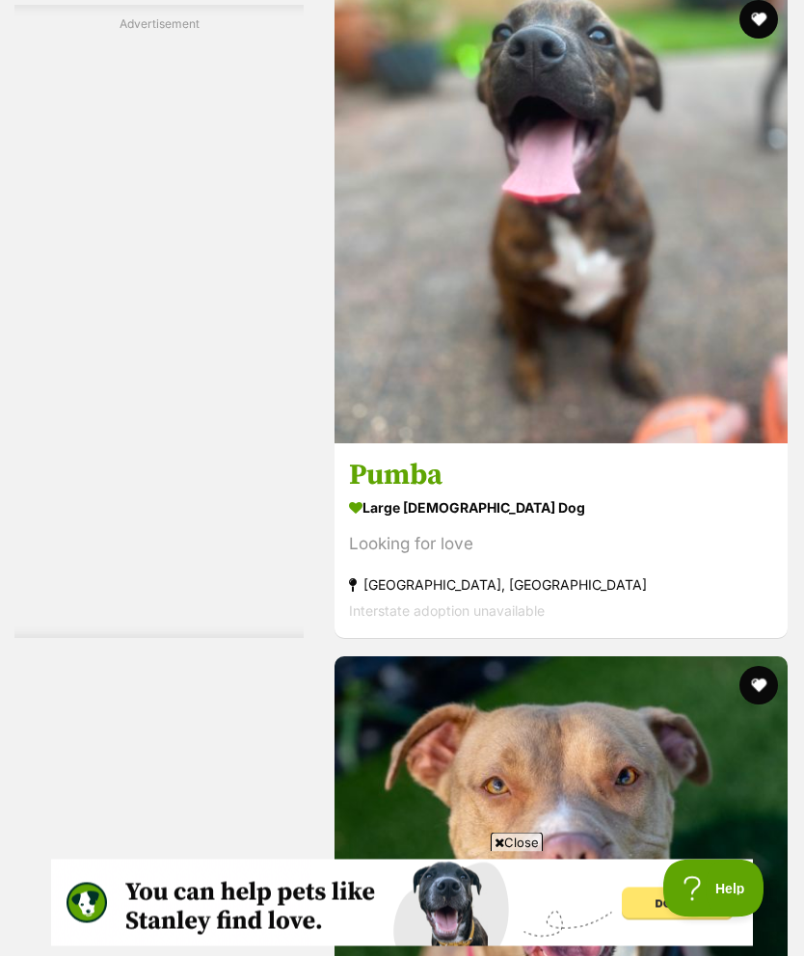
scroll to position [5064, 0]
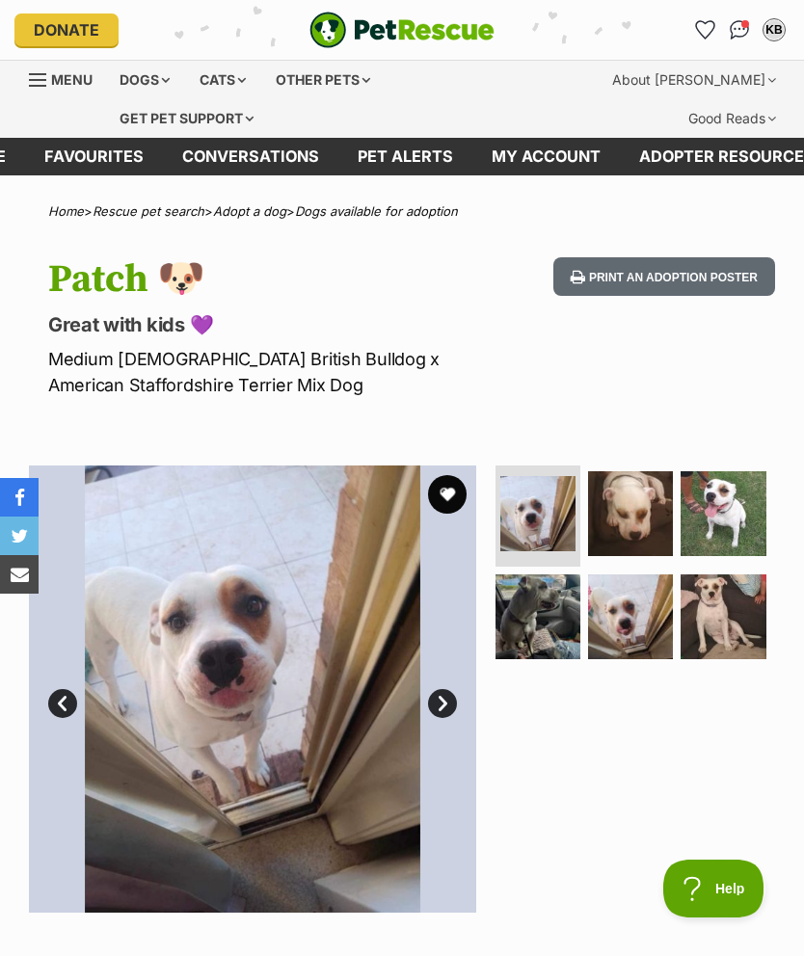
click at [449, 704] on link "Next" at bounding box center [442, 703] width 29 height 29
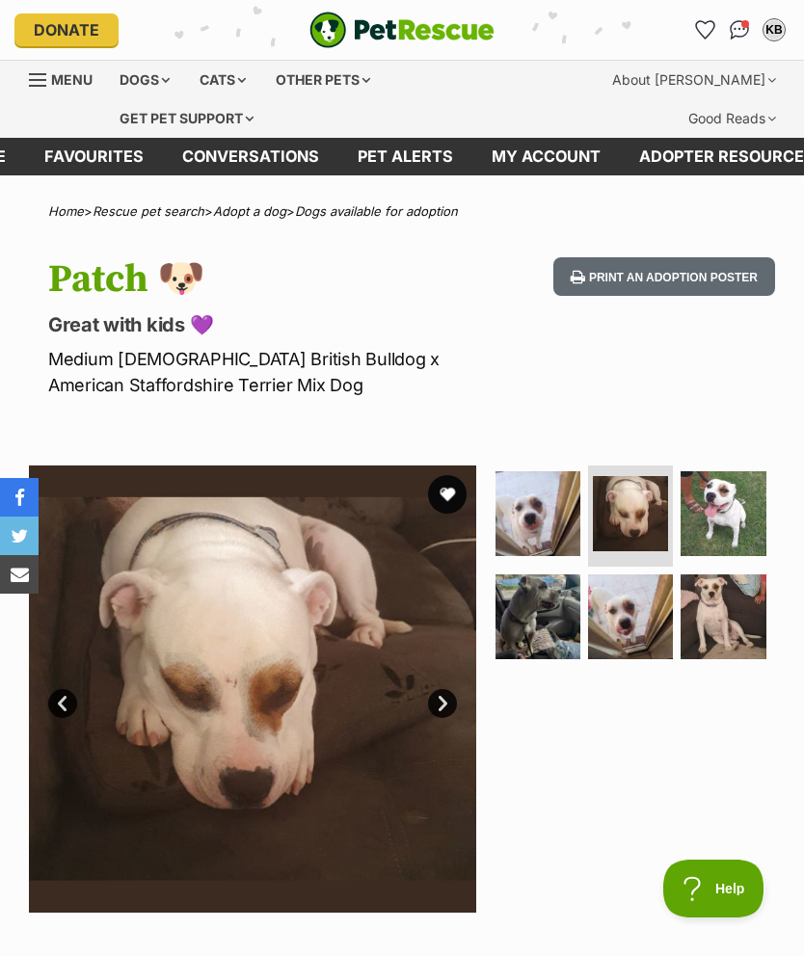
click at [443, 702] on link "Next" at bounding box center [442, 703] width 29 height 29
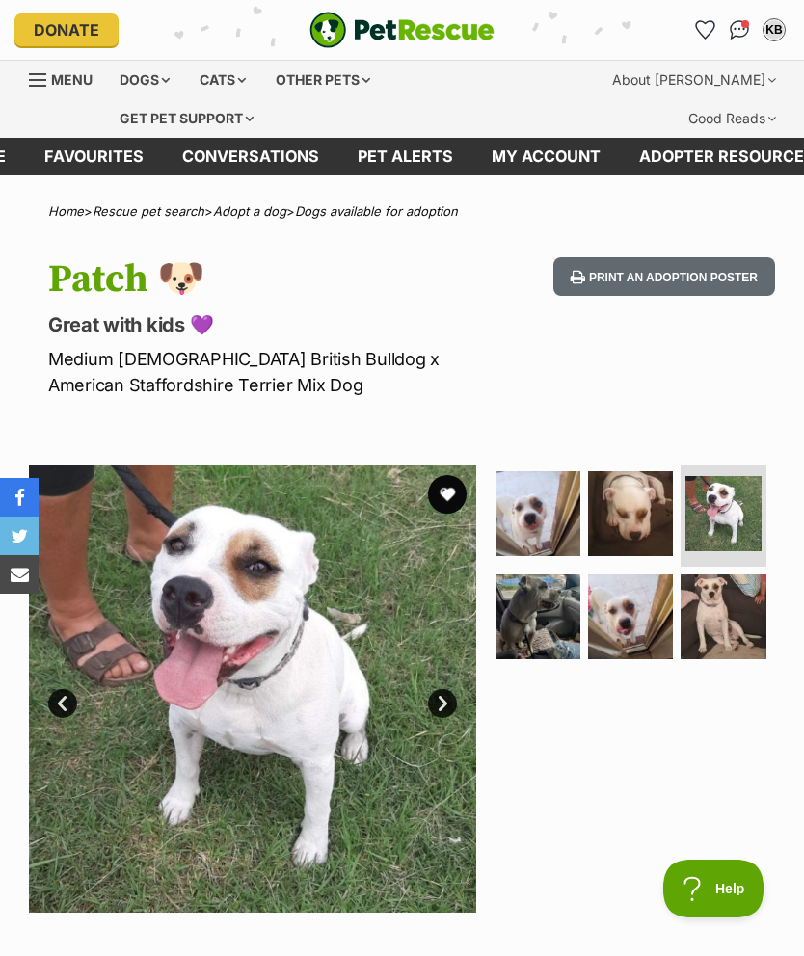
click at [450, 695] on link "Next" at bounding box center [442, 703] width 29 height 29
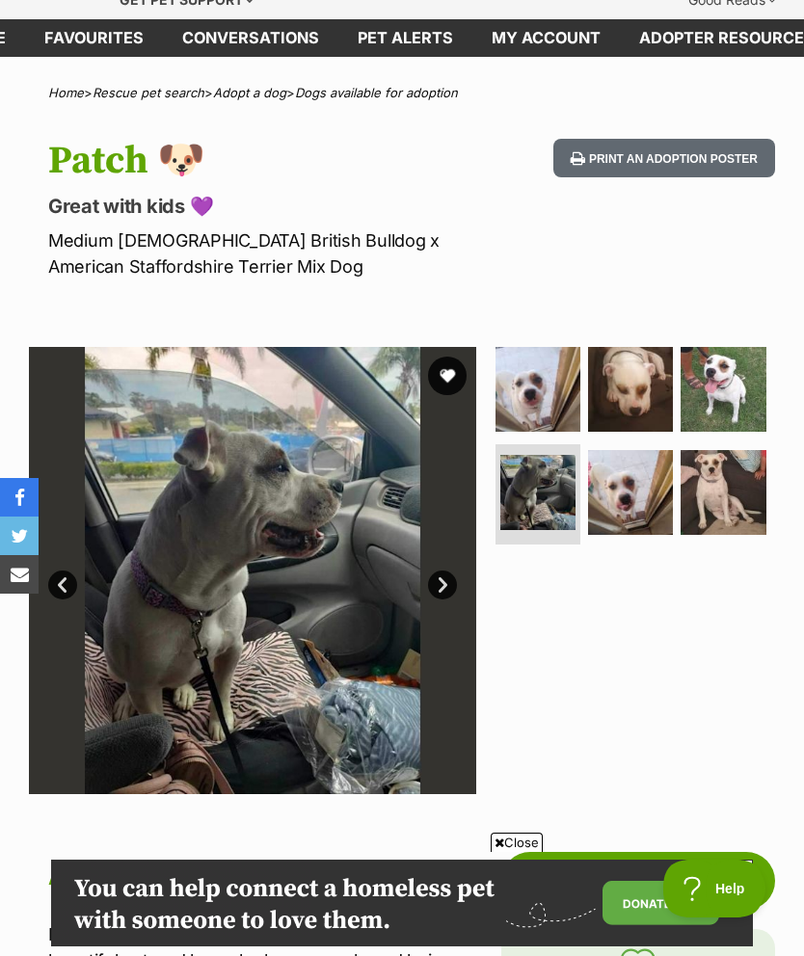
scroll to position [118, 0]
click at [446, 572] on link "Next" at bounding box center [442, 586] width 29 height 29
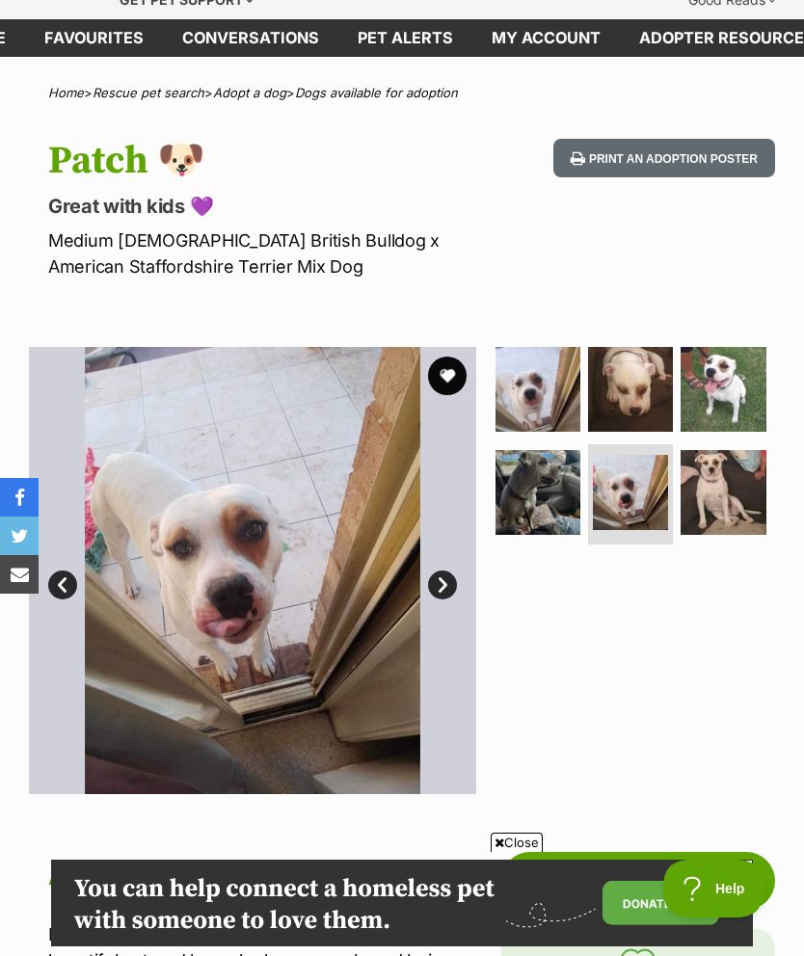
click at [425, 589] on img at bounding box center [252, 570] width 447 height 447
click at [438, 581] on link "Next" at bounding box center [442, 585] width 29 height 29
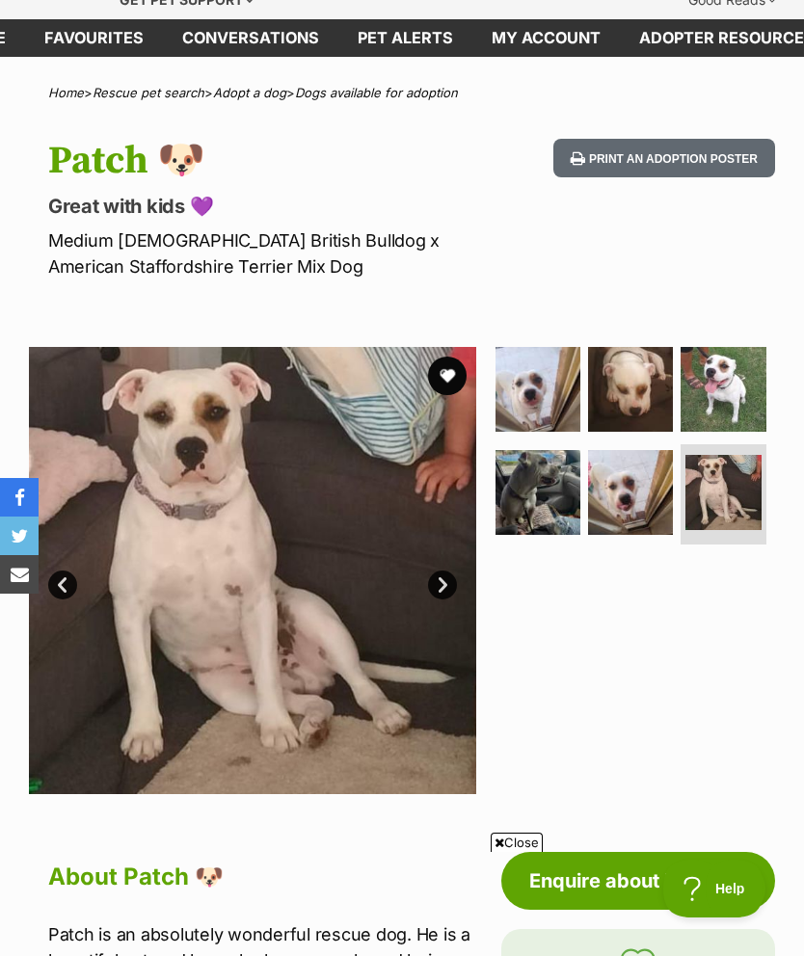
click at [447, 591] on link "Next" at bounding box center [442, 585] width 29 height 29
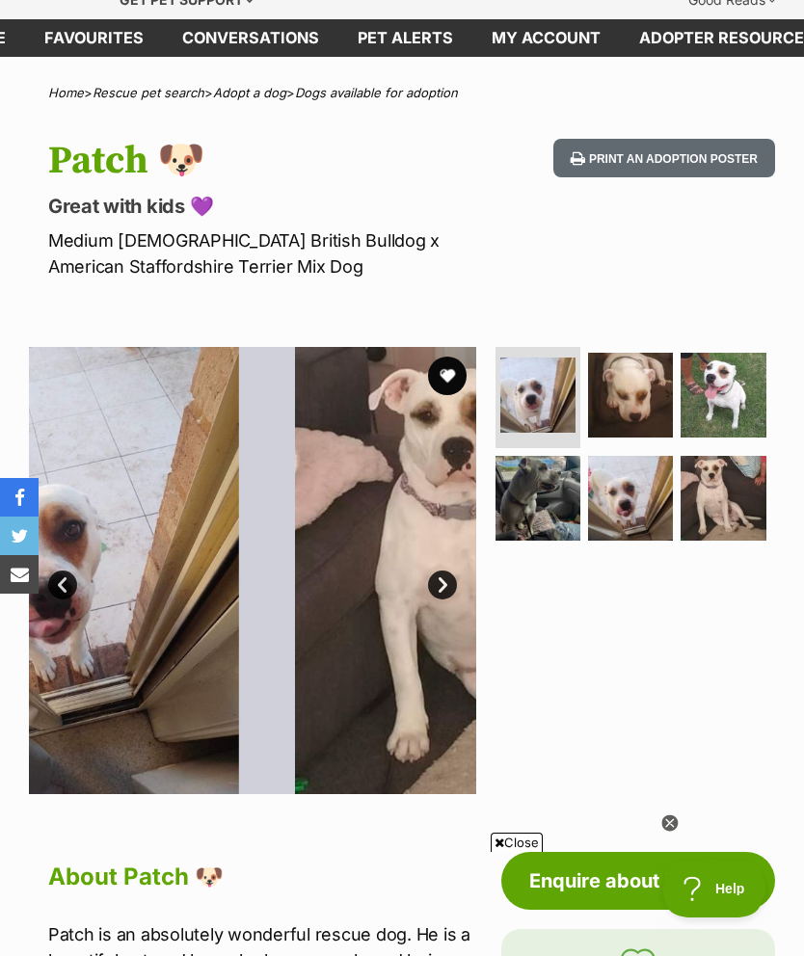
scroll to position [0, 0]
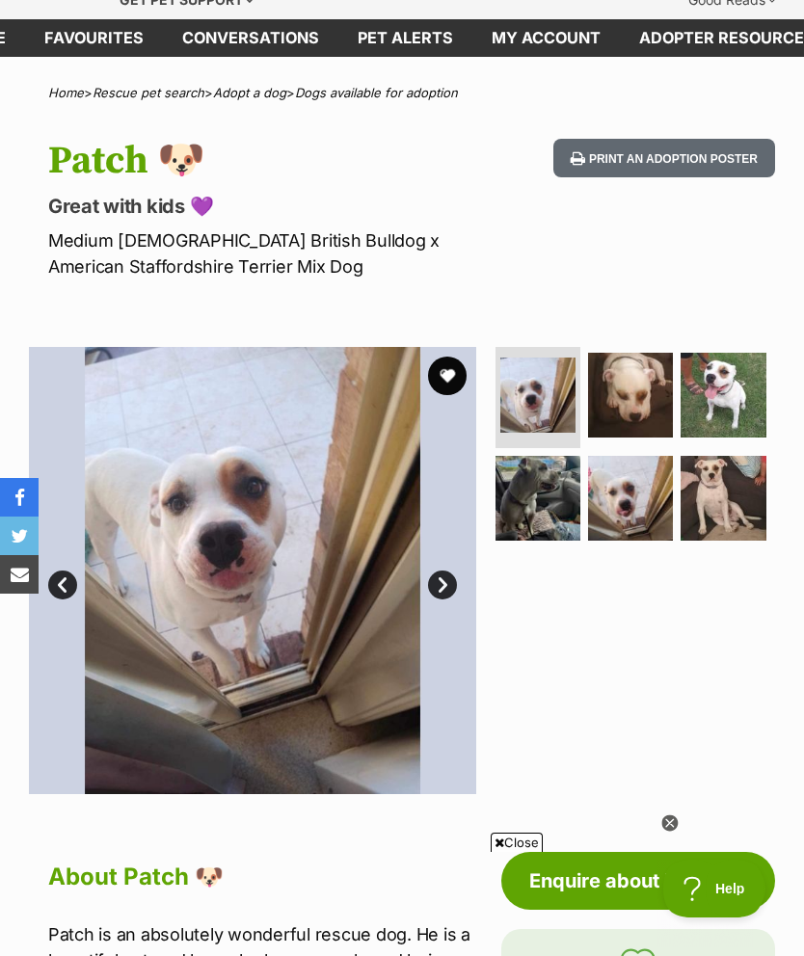
click at [445, 591] on link "Next" at bounding box center [442, 585] width 29 height 29
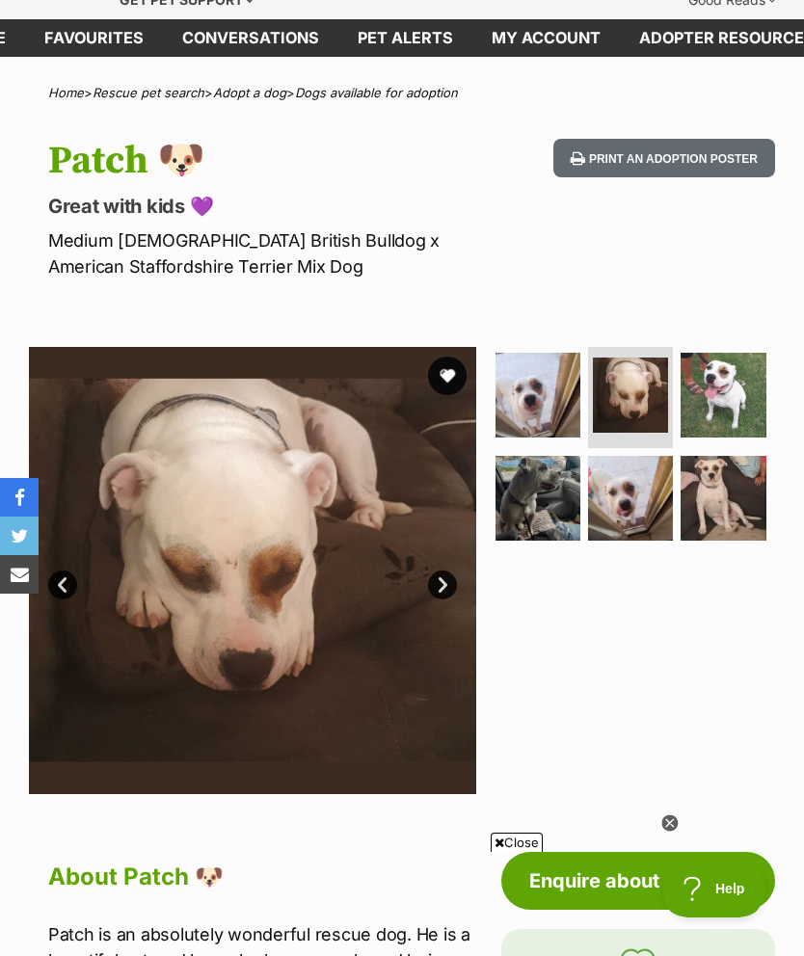
click at [440, 594] on link "Next" at bounding box center [442, 585] width 29 height 29
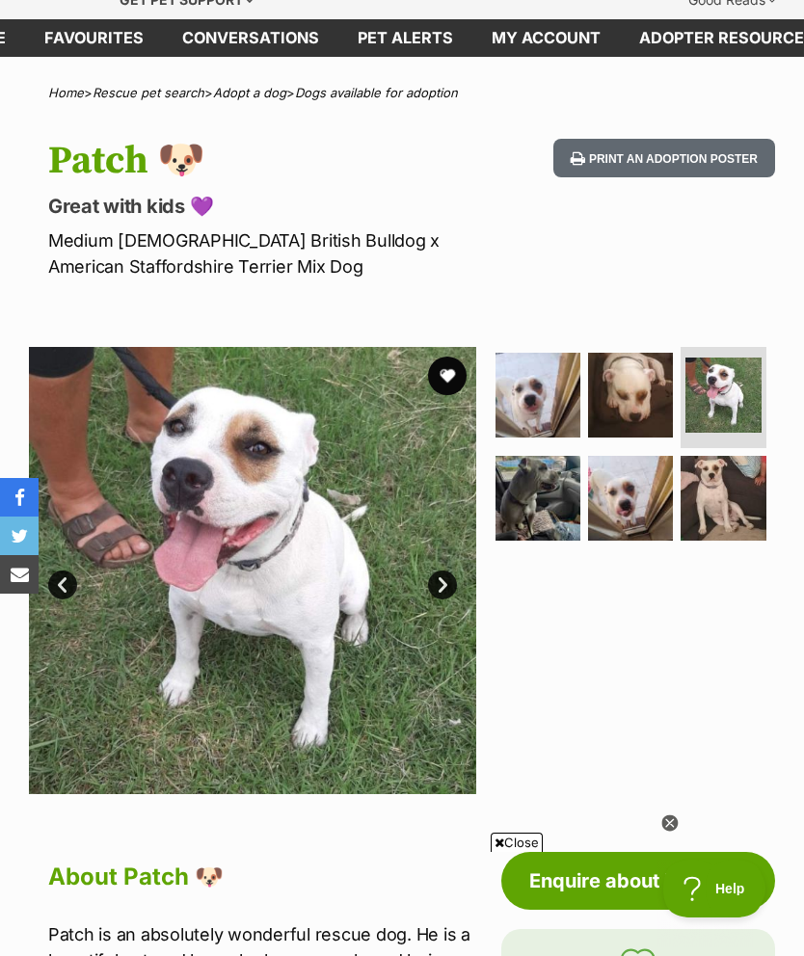
click at [437, 590] on link "Next" at bounding box center [442, 585] width 29 height 29
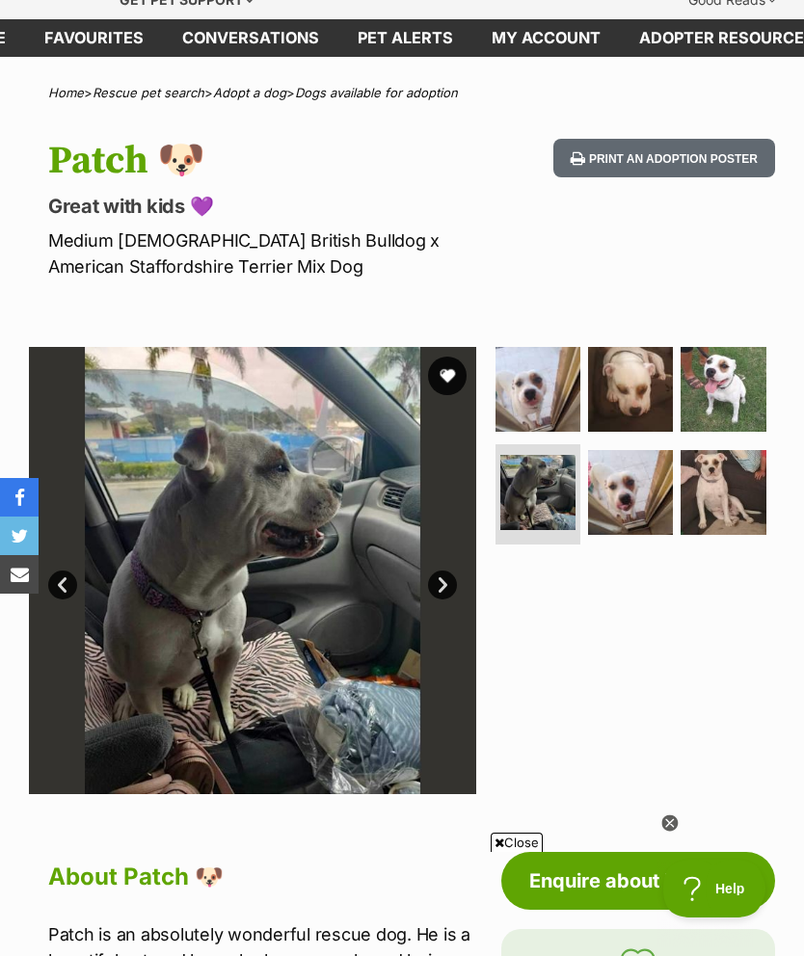
click at [436, 590] on link "Next" at bounding box center [442, 585] width 29 height 29
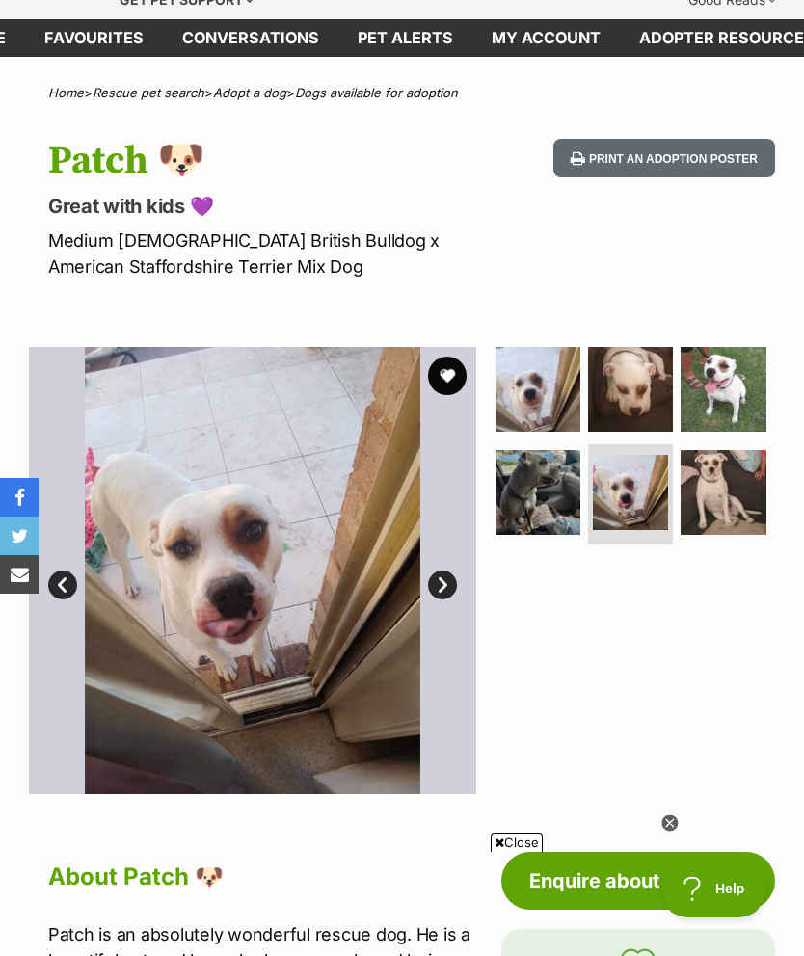
click at [427, 592] on img at bounding box center [252, 570] width 447 height 447
click at [437, 588] on link "Next" at bounding box center [442, 585] width 29 height 29
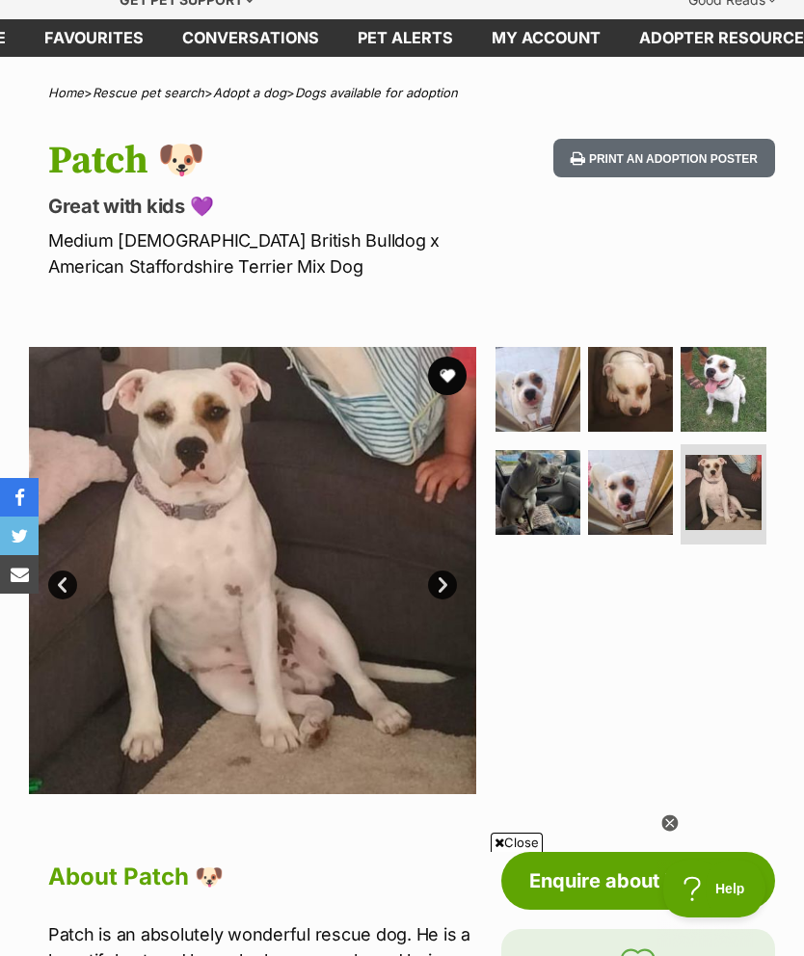
click at [440, 591] on link "Next" at bounding box center [442, 585] width 29 height 29
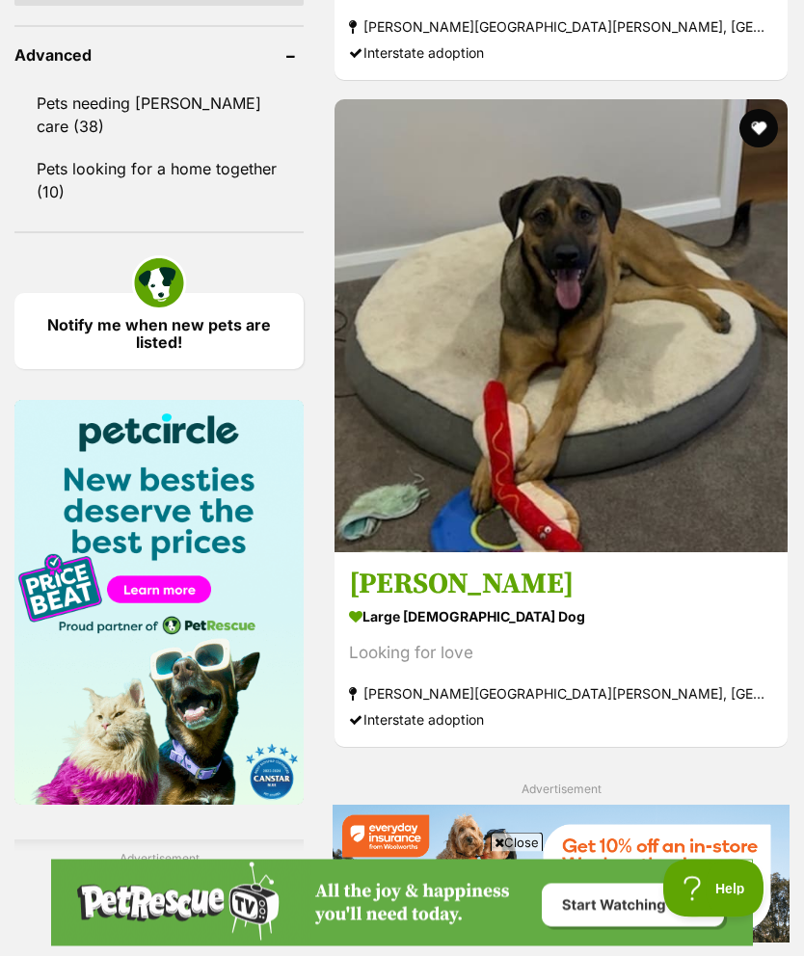
scroll to position [2266, 0]
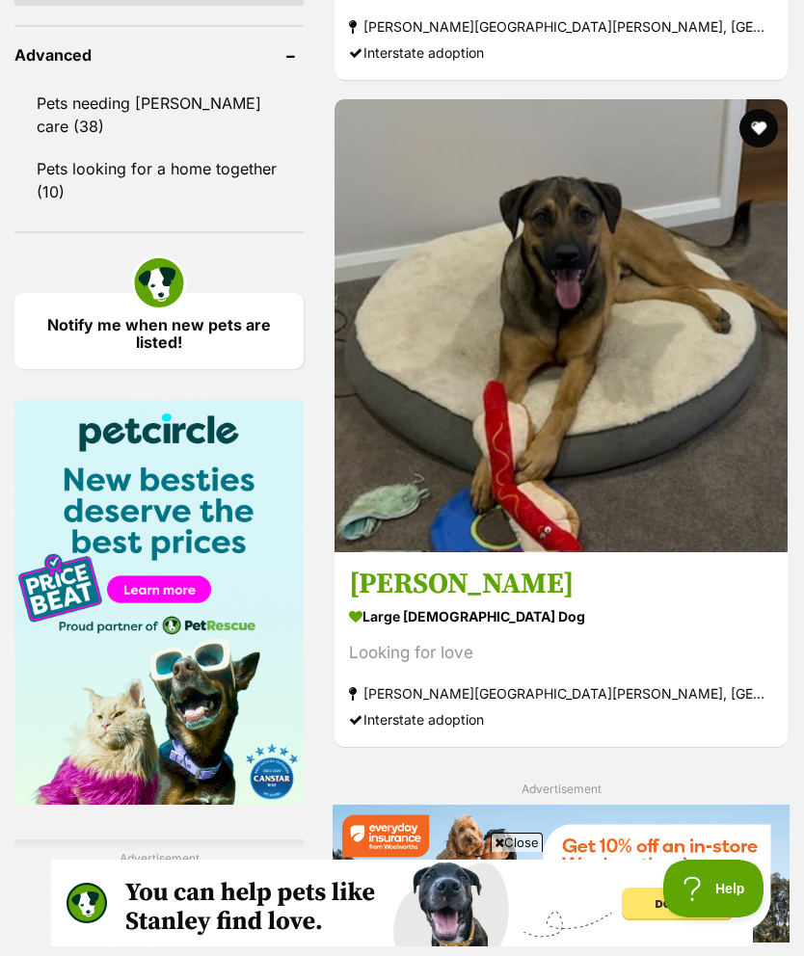
scroll to position [0, 0]
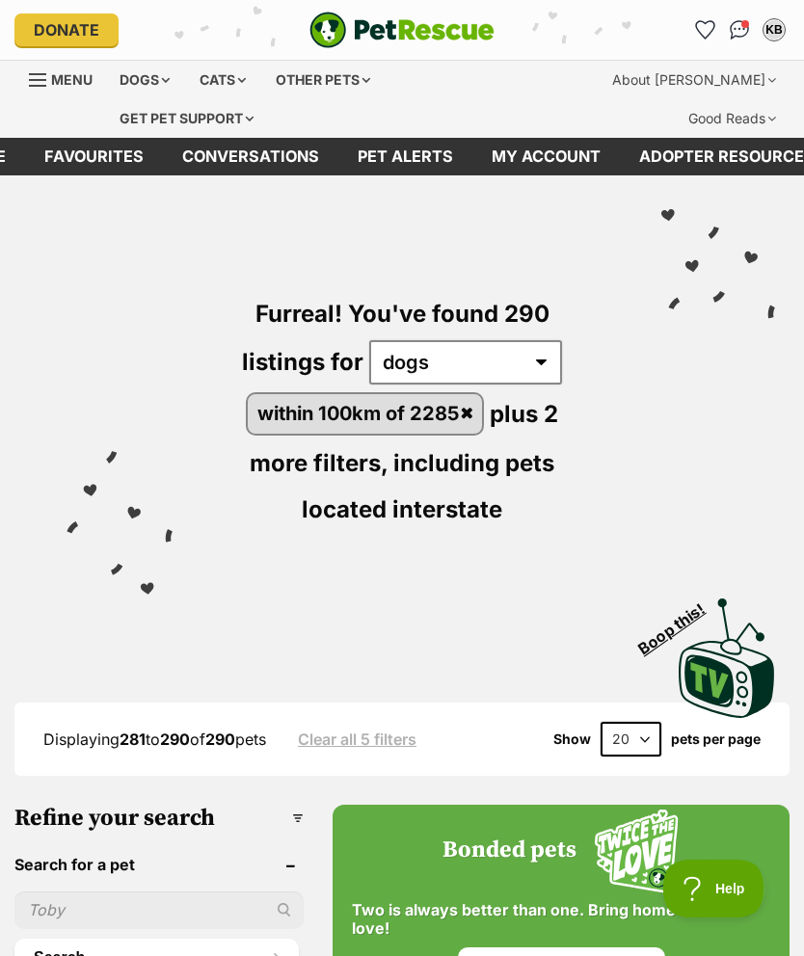
click at [401, 158] on link "Pet alerts" at bounding box center [405, 157] width 134 height 38
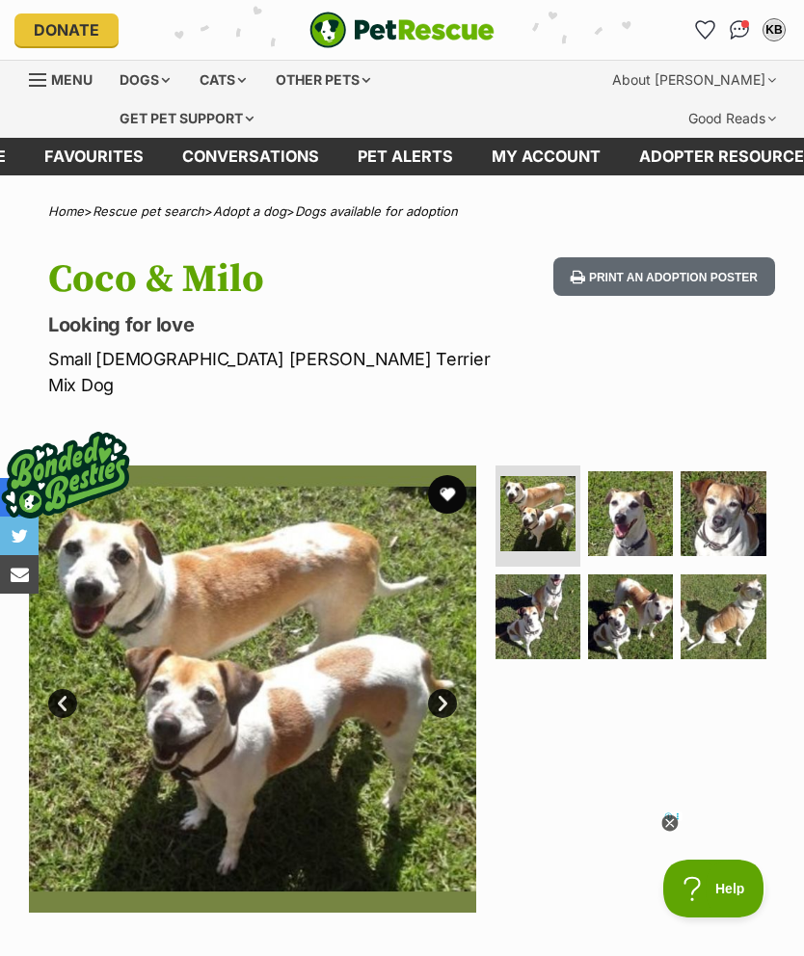
click at [440, 689] on link "Next" at bounding box center [442, 703] width 29 height 29
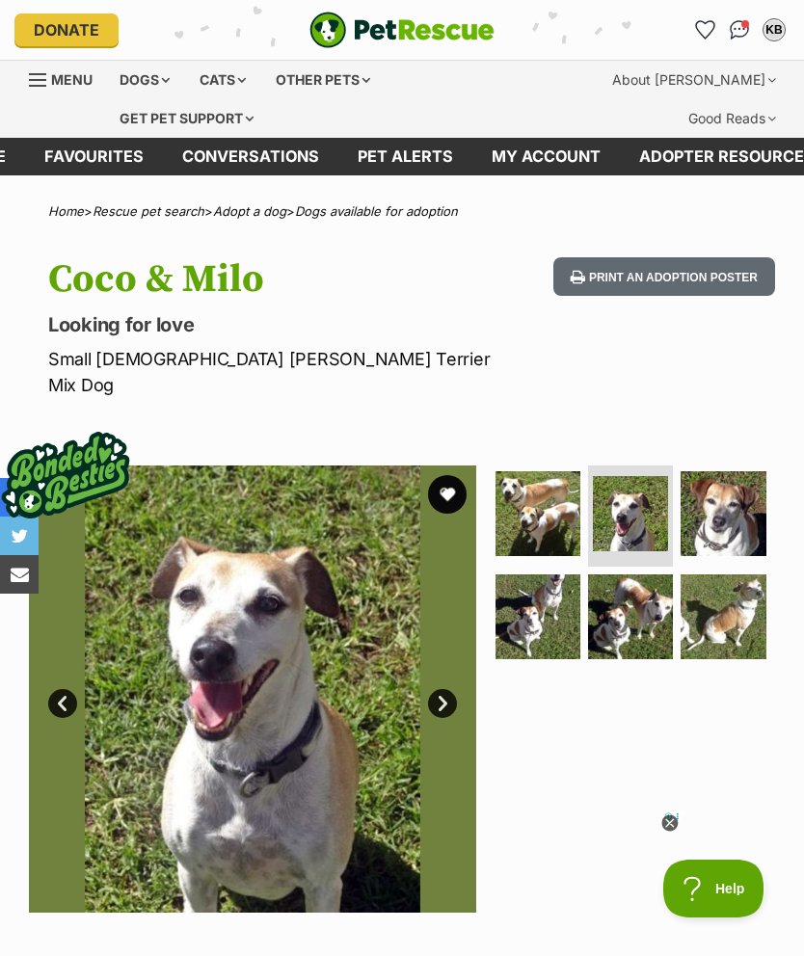
click at [442, 689] on link "Next" at bounding box center [442, 703] width 29 height 29
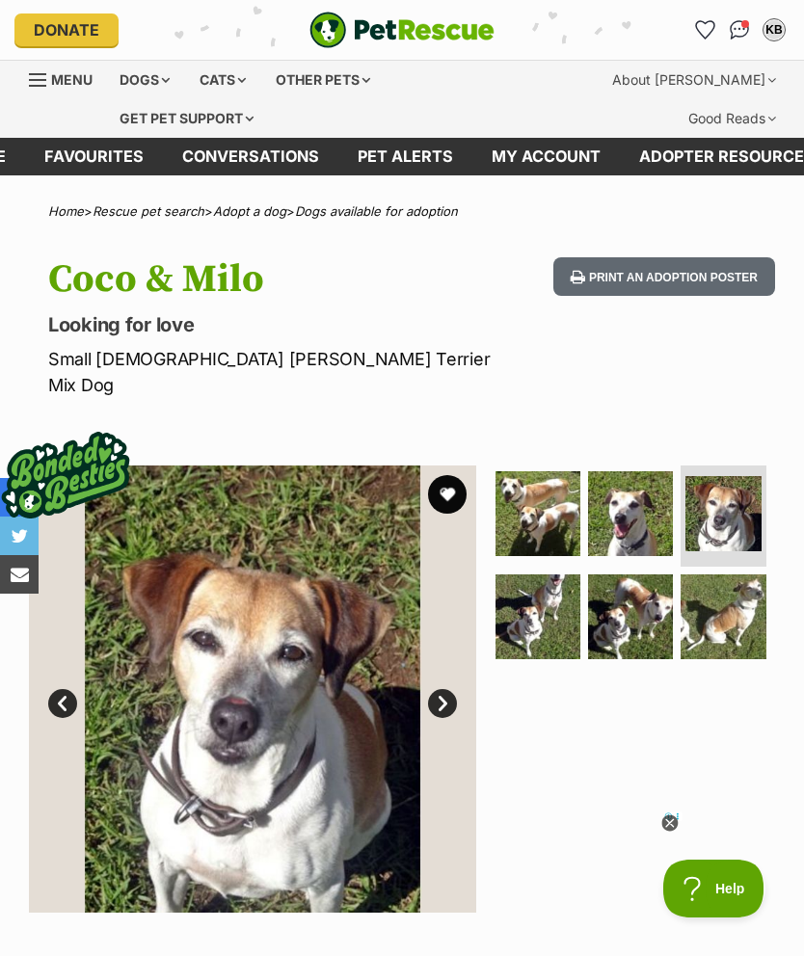
click at [441, 689] on link "Next" at bounding box center [442, 703] width 29 height 29
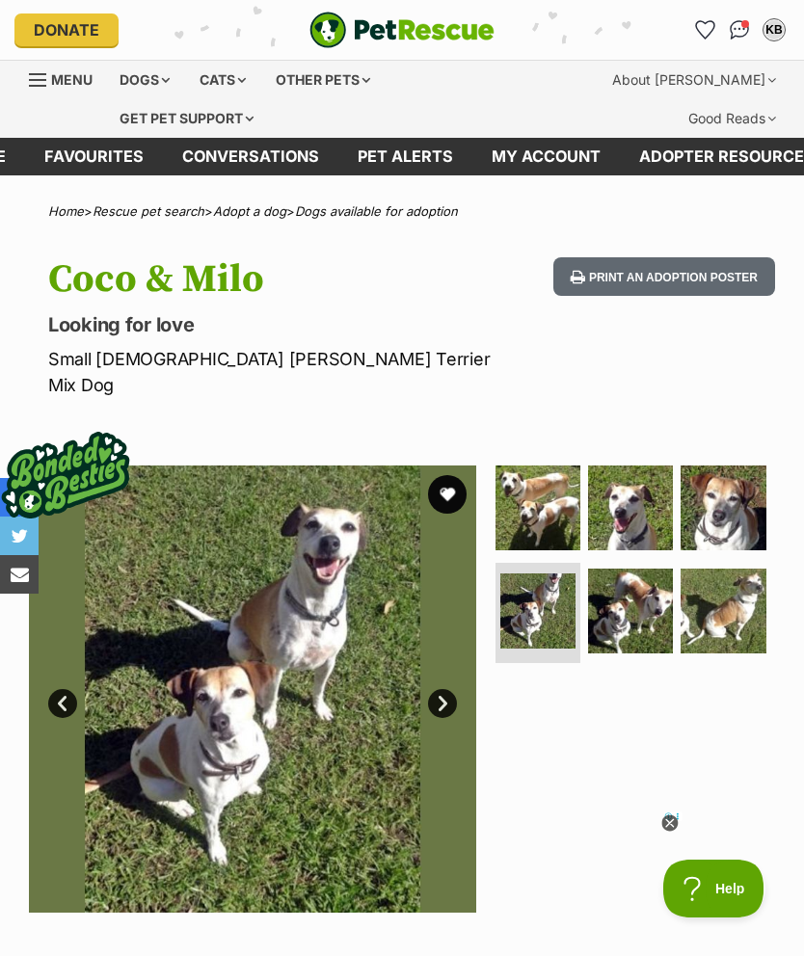
click at [436, 689] on link "Next" at bounding box center [442, 703] width 29 height 29
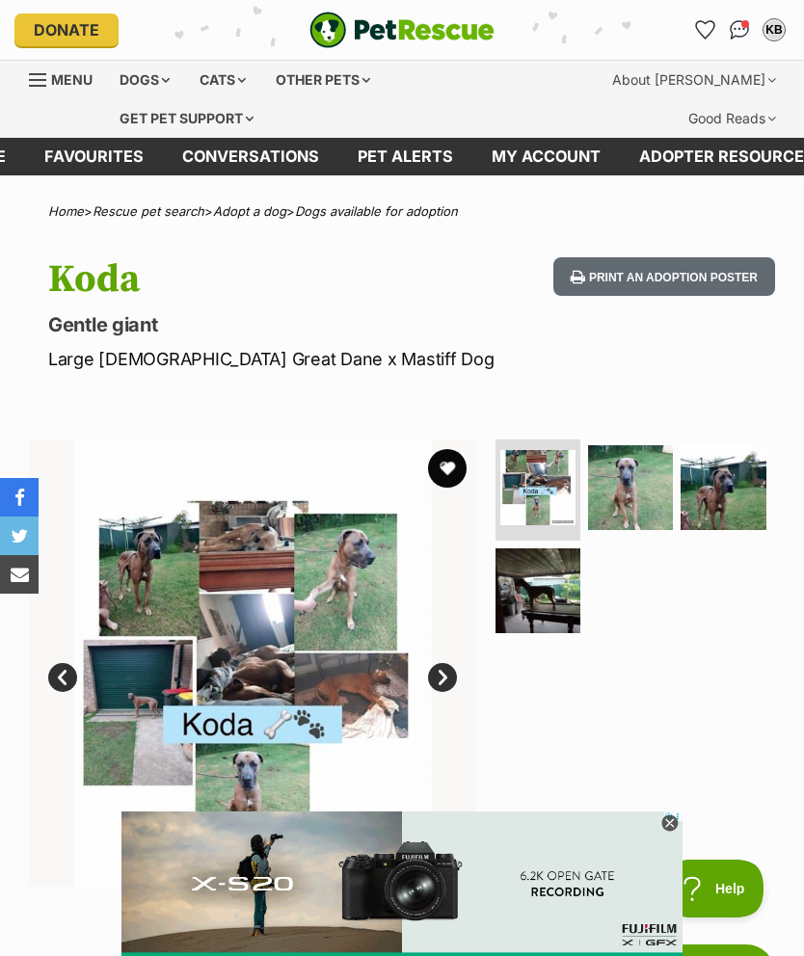
click at [440, 679] on link "Next" at bounding box center [442, 677] width 29 height 29
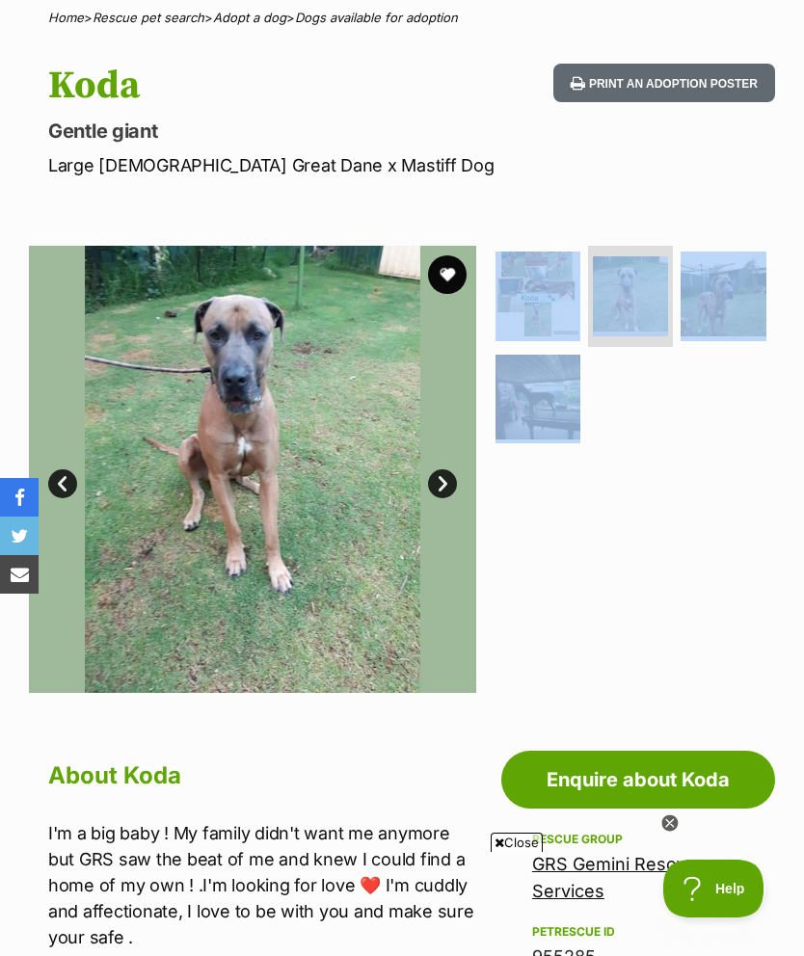
click at [695, 597] on div at bounding box center [633, 469] width 283 height 447
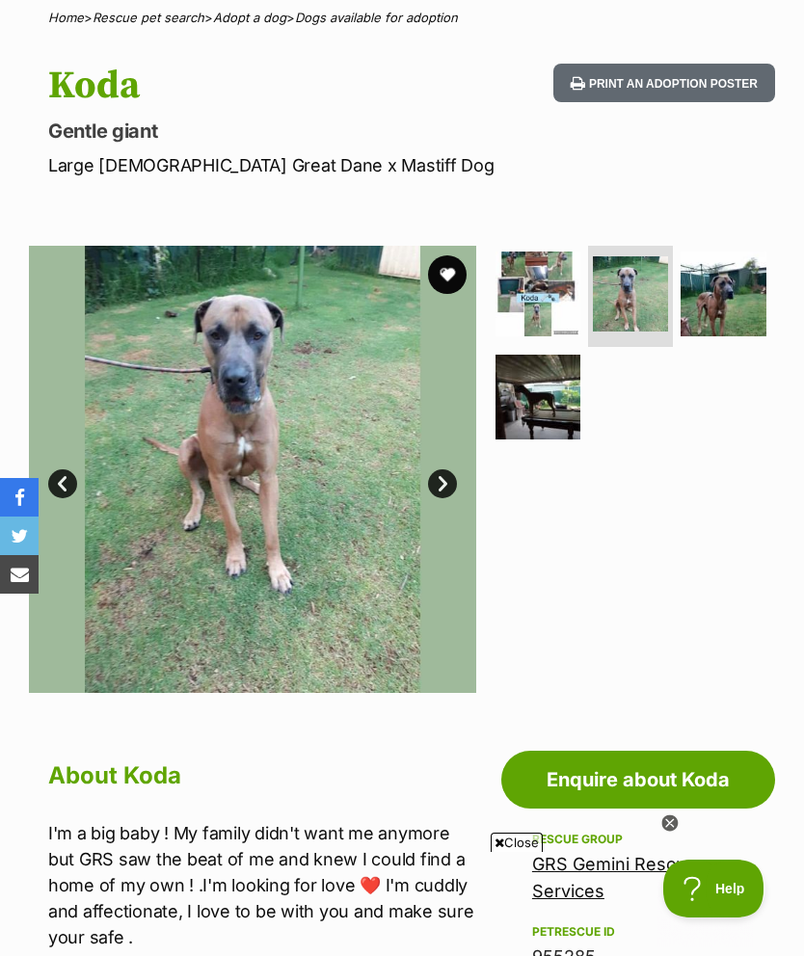
click at [730, 293] on img at bounding box center [723, 294] width 85 height 85
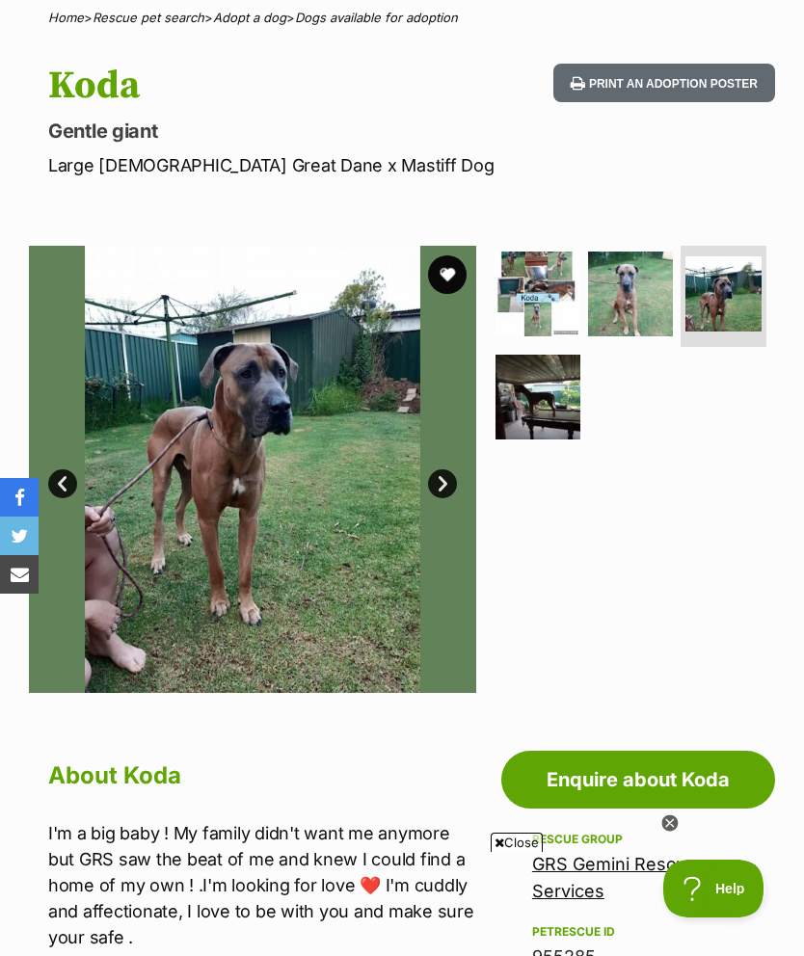
click at [440, 476] on link "Next" at bounding box center [442, 483] width 29 height 29
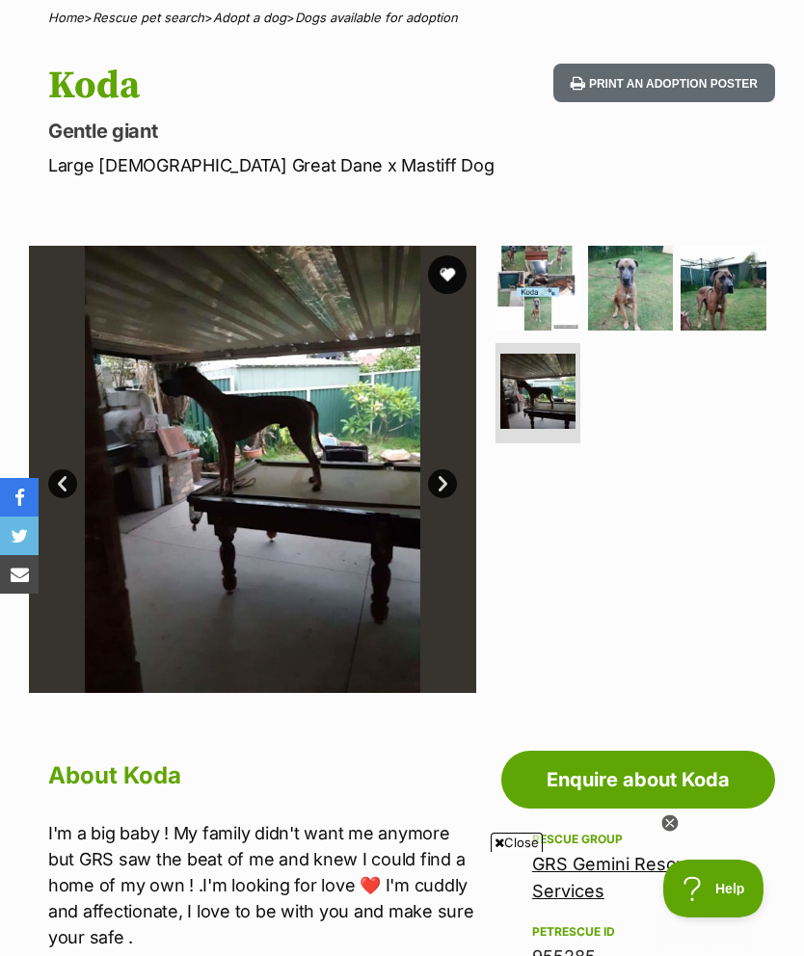
click at [443, 482] on link "Next" at bounding box center [442, 483] width 29 height 29
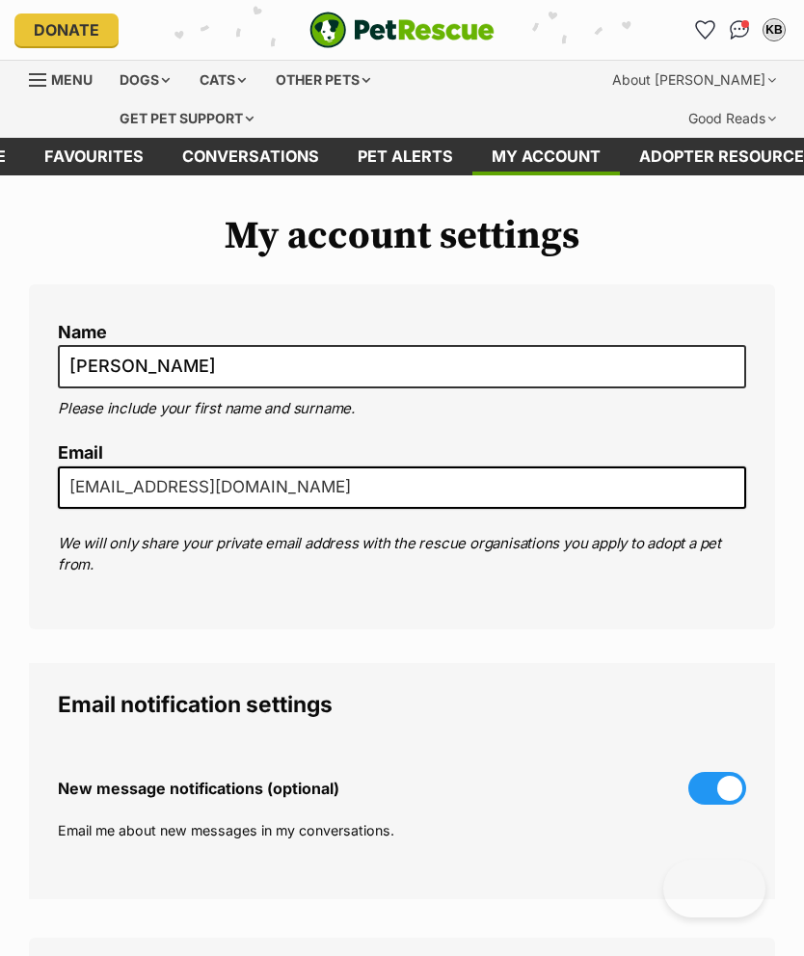
click at [101, 157] on link "Favourites" at bounding box center [94, 157] width 138 height 38
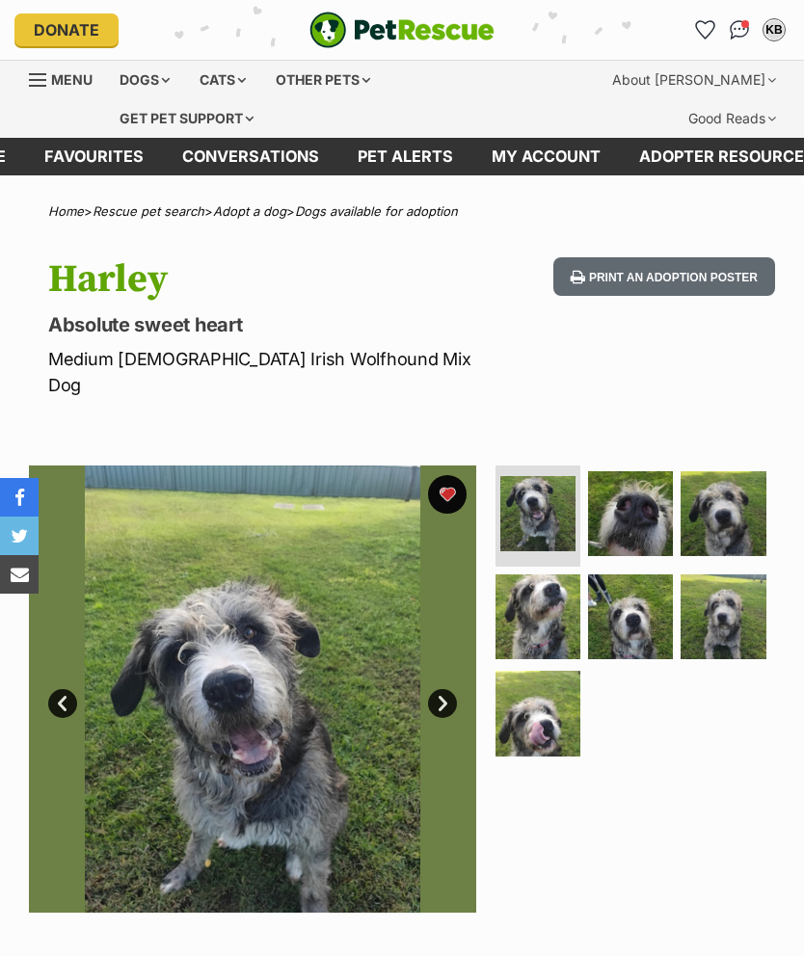
click at [440, 689] on link "Next" at bounding box center [442, 703] width 29 height 29
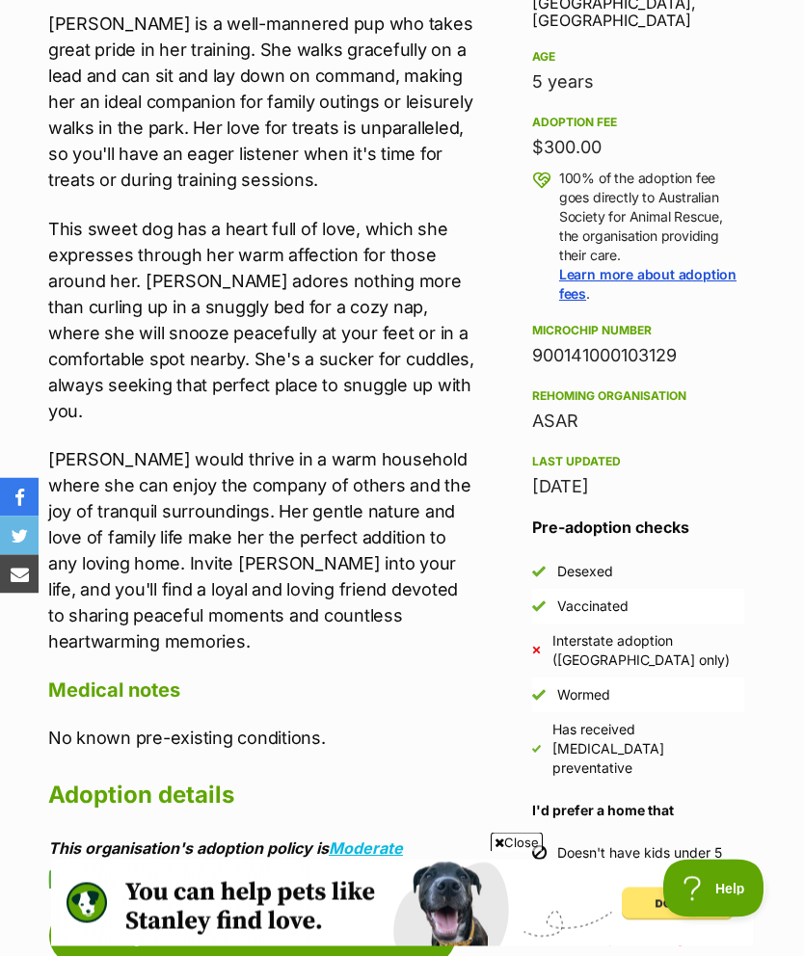
scroll to position [1260, 0]
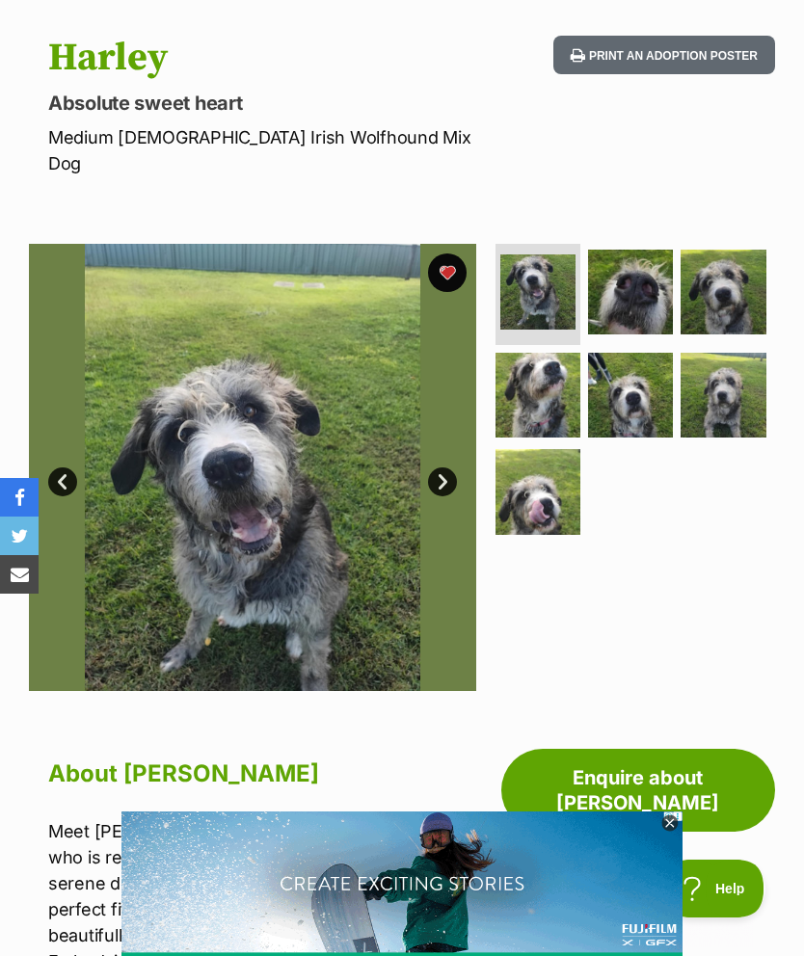
scroll to position [220, 0]
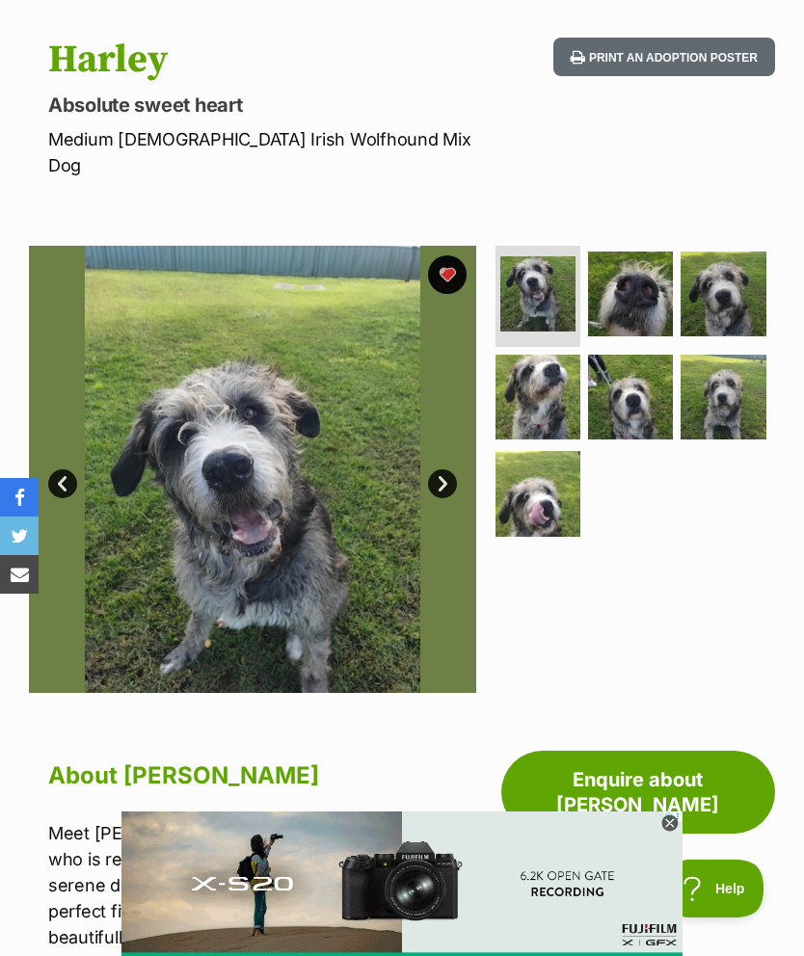
click at [432, 469] on link "Next" at bounding box center [442, 483] width 29 height 29
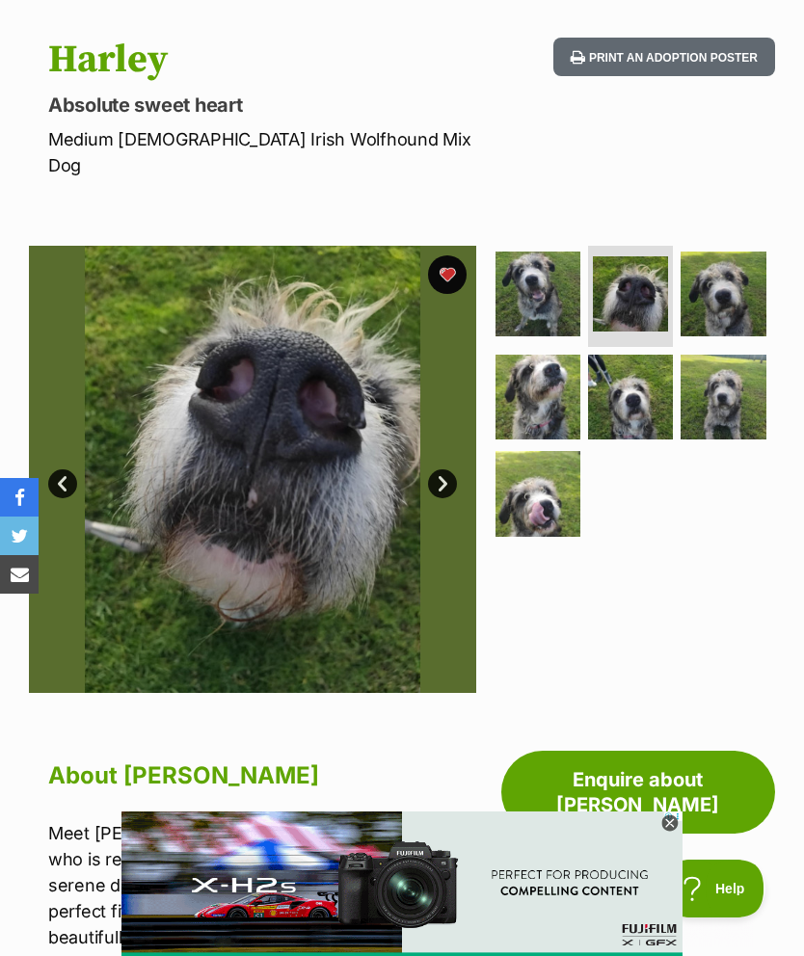
click at [439, 469] on link "Next" at bounding box center [442, 483] width 29 height 29
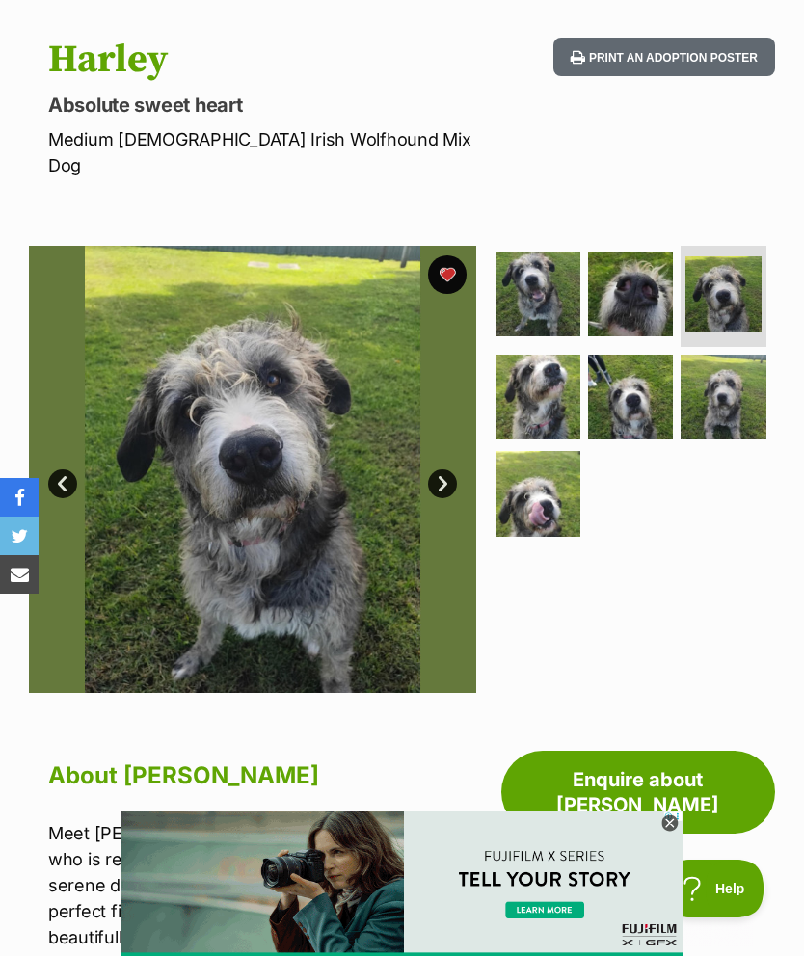
click at [438, 469] on link "Next" at bounding box center [442, 483] width 29 height 29
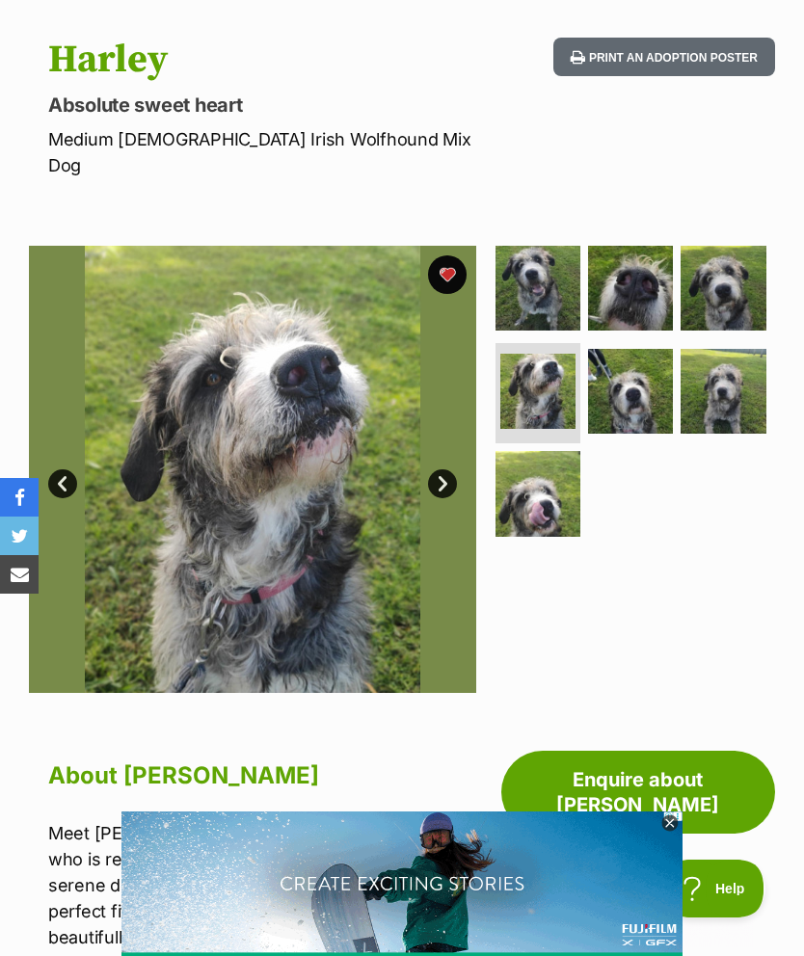
click at [437, 469] on link "Next" at bounding box center [442, 483] width 29 height 29
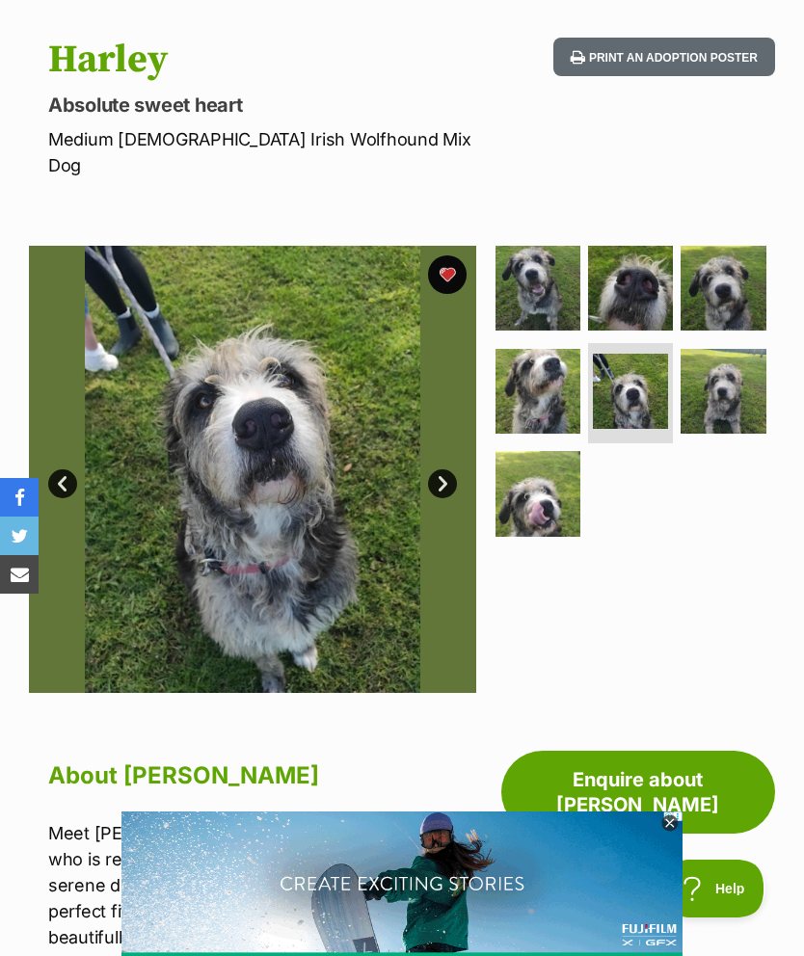
click at [438, 469] on link "Next" at bounding box center [442, 483] width 29 height 29
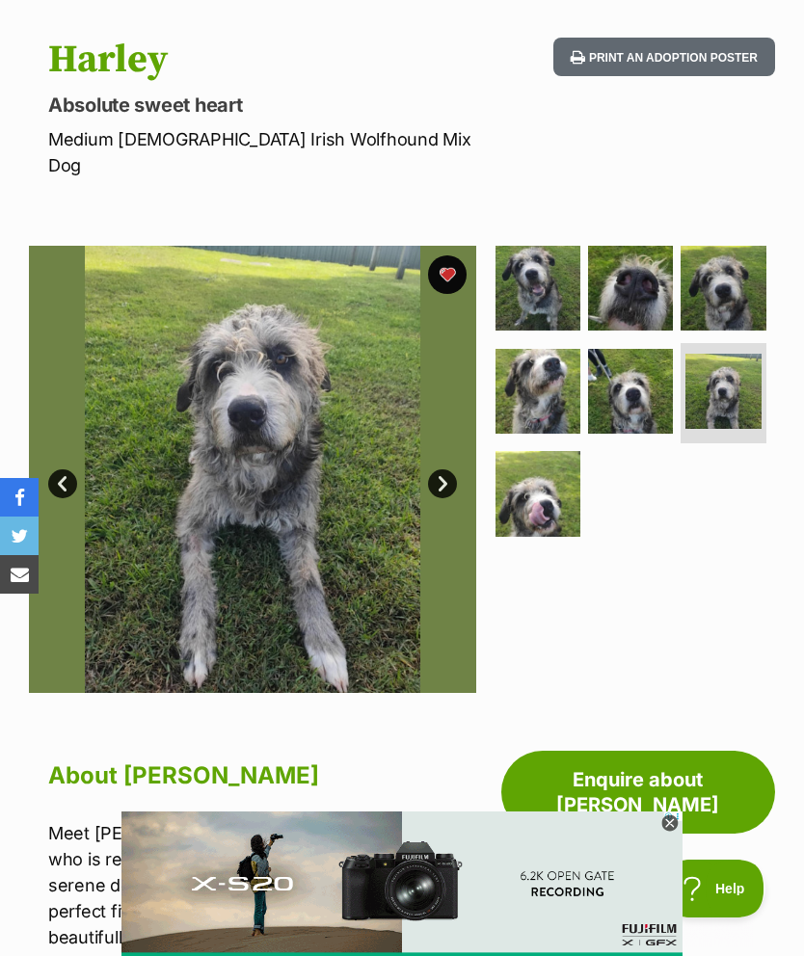
click at [433, 469] on link "Next" at bounding box center [442, 483] width 29 height 29
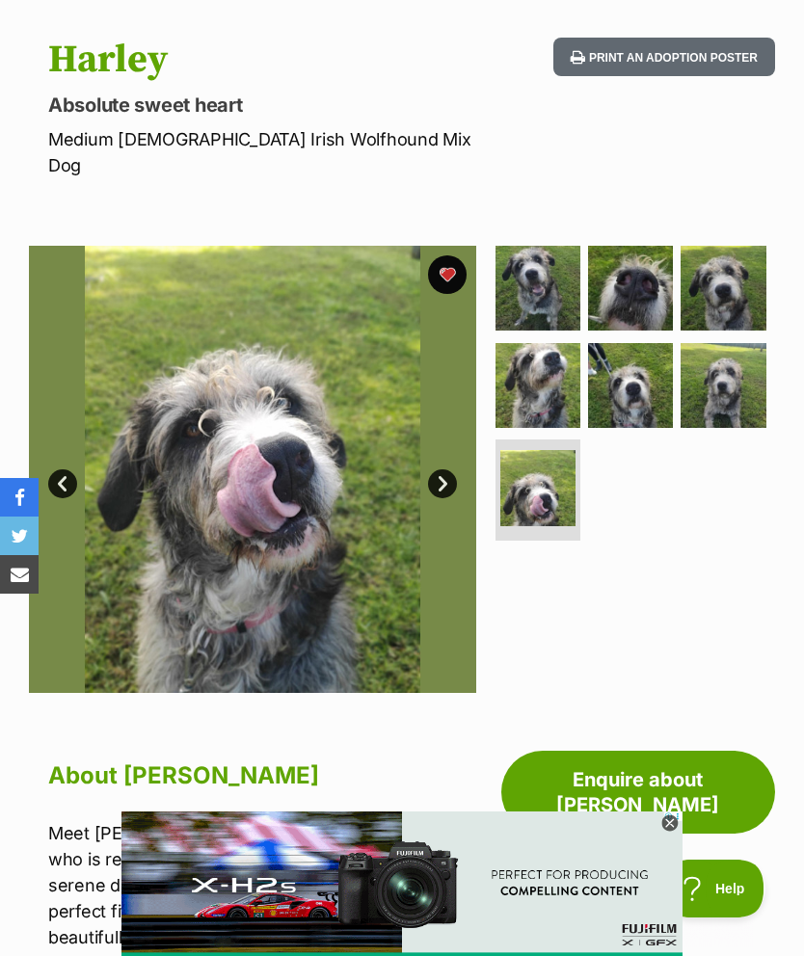
click at [432, 469] on link "Next" at bounding box center [442, 483] width 29 height 29
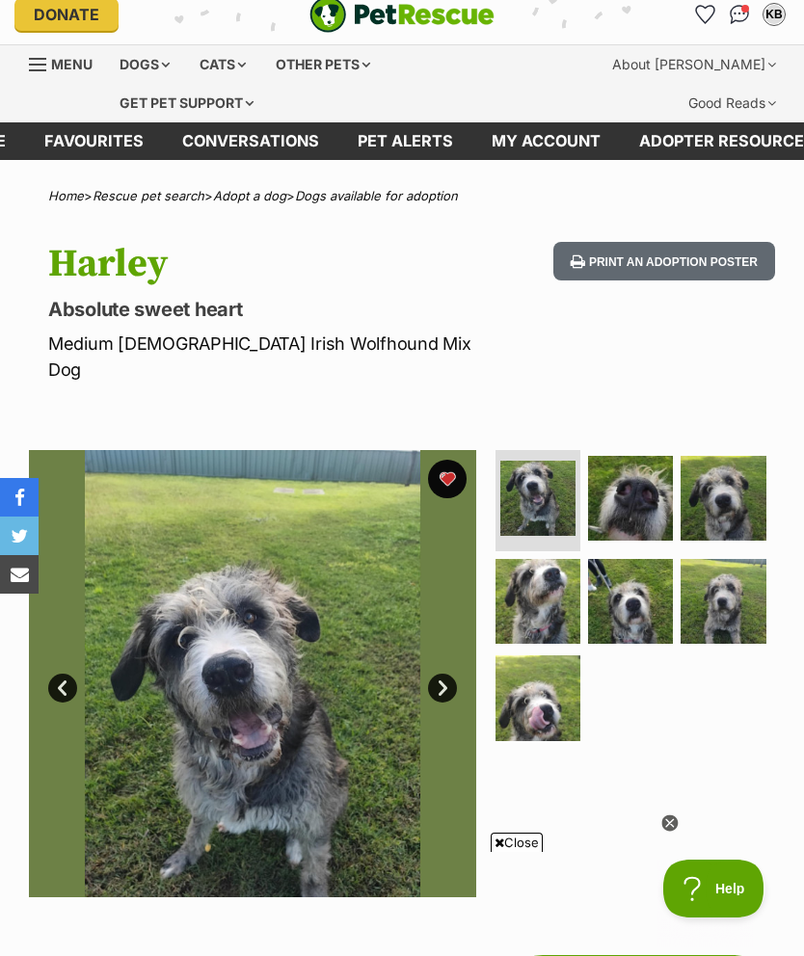
scroll to position [0, 0]
